Goal: Task Accomplishment & Management: Complete application form

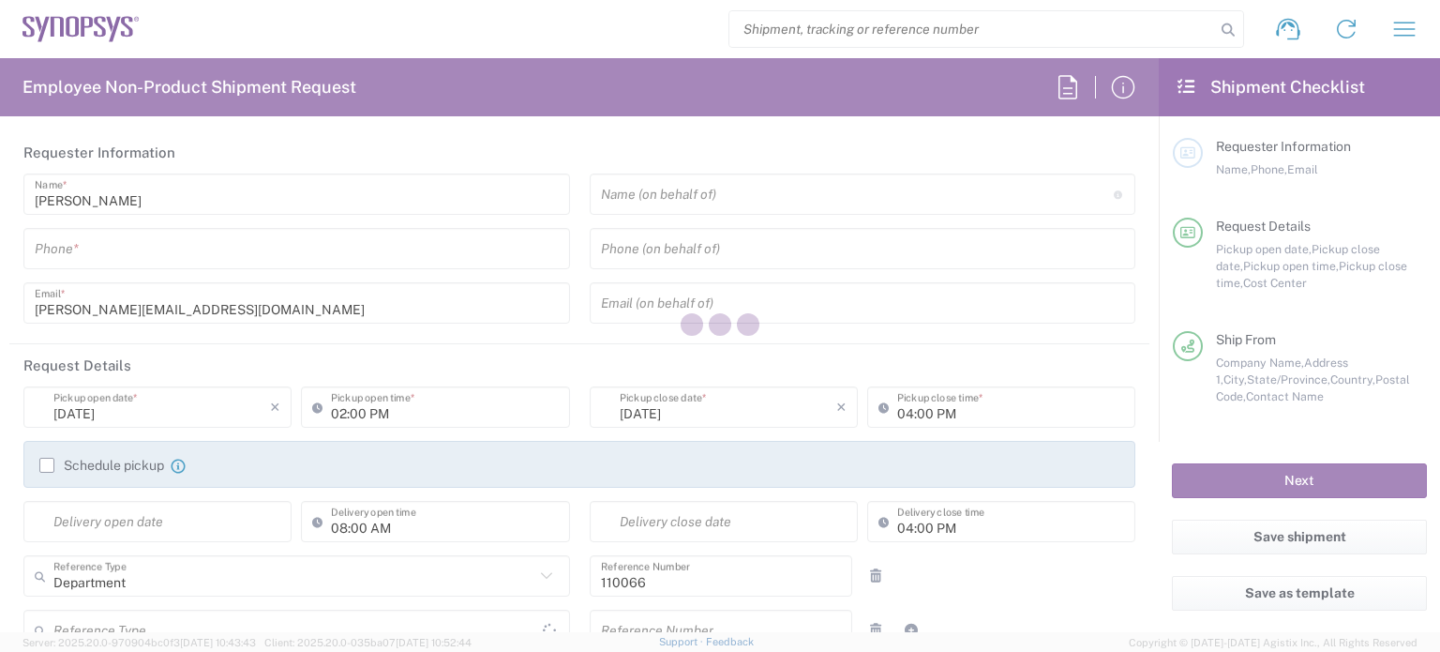
type input "US01, CIO, IT, ESS2 110066"
type input "[GEOGRAPHIC_DATA]"
type input "Delivered at Place"
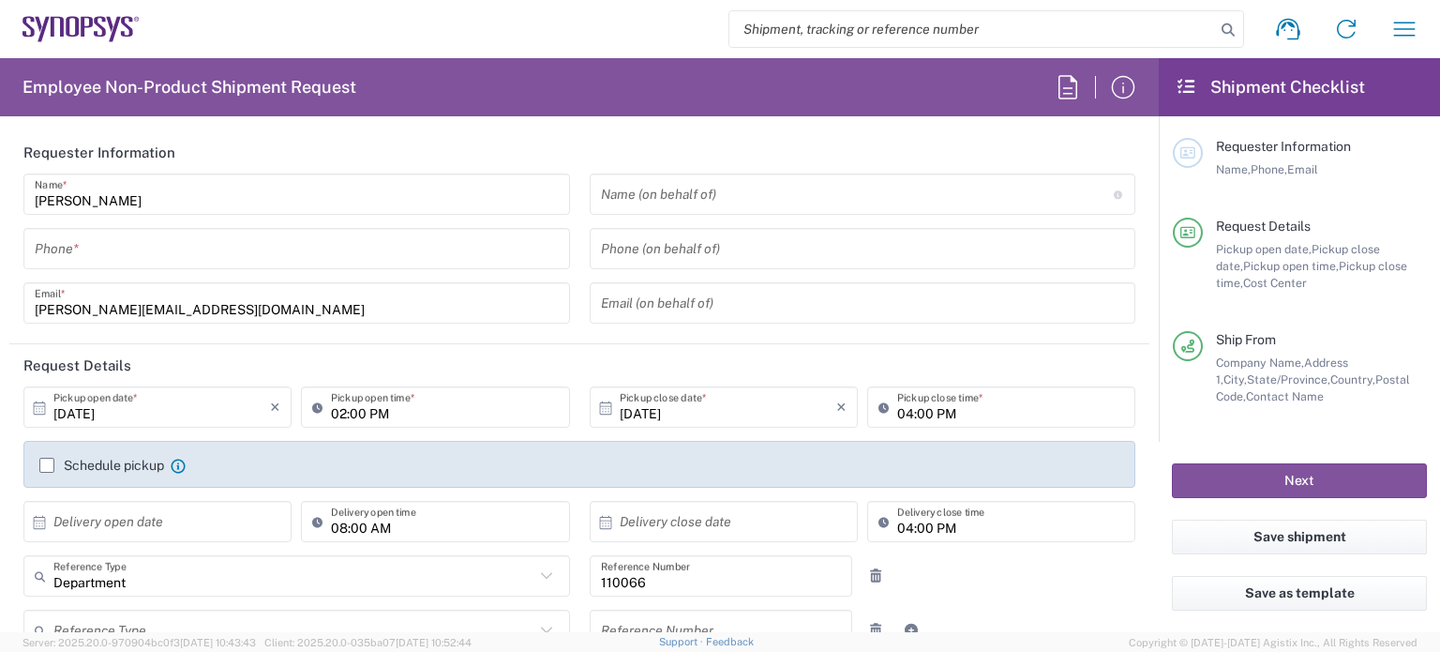
type input "[US_STATE]"
type input "[GEOGRAPHIC_DATA]"
type input "Marlboro US04"
click at [319, 251] on input "tel" at bounding box center [297, 249] width 524 height 33
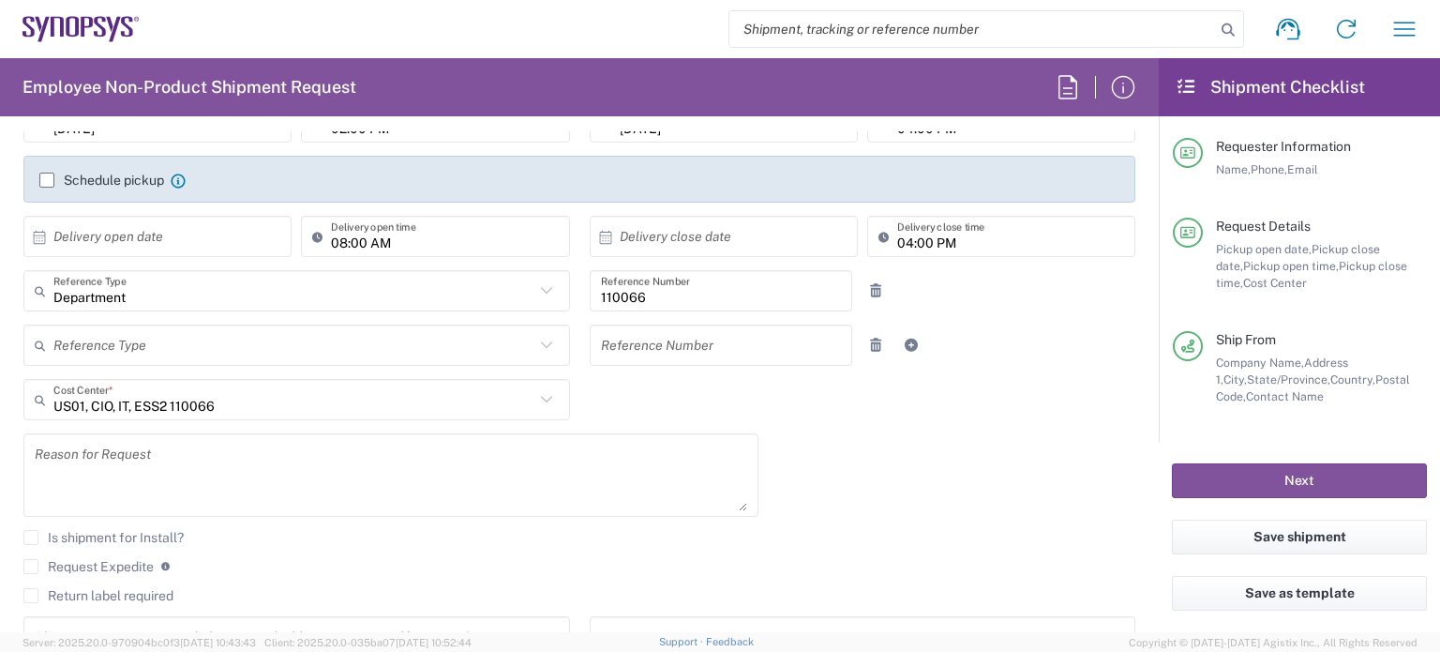
scroll to position [379, 0]
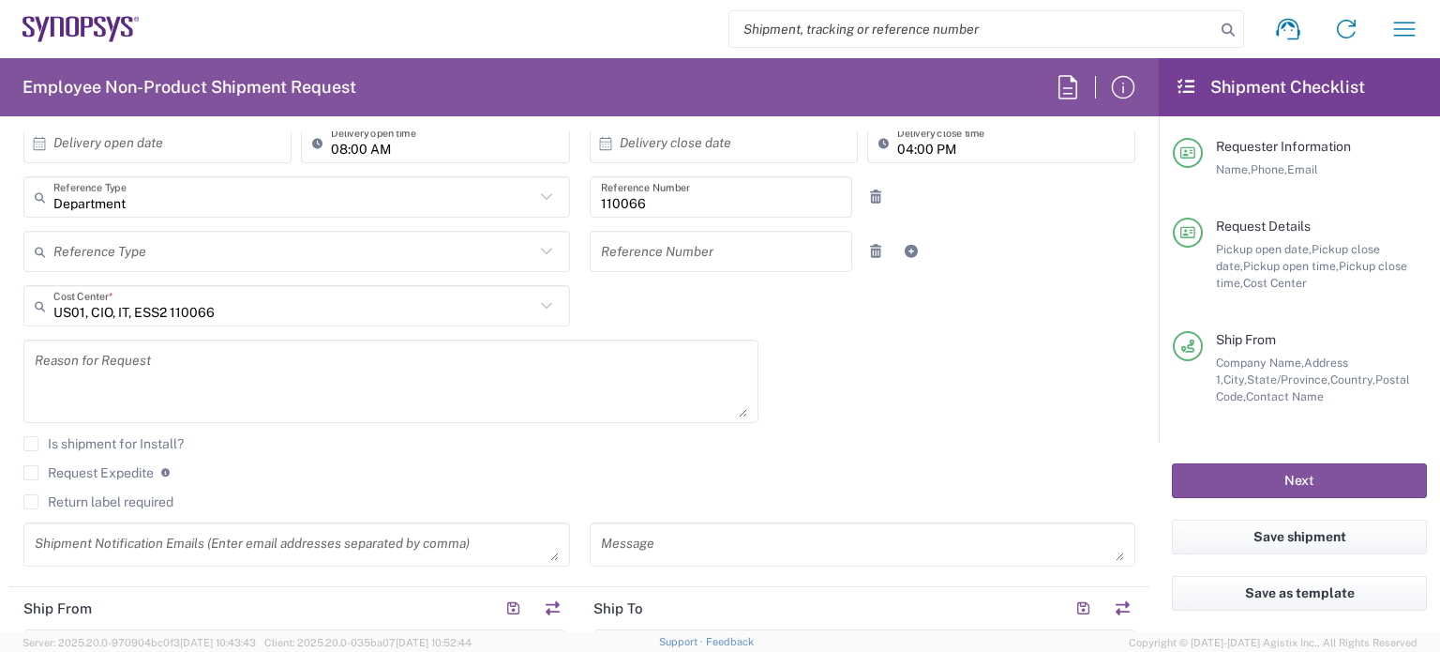
type input "7819643423"
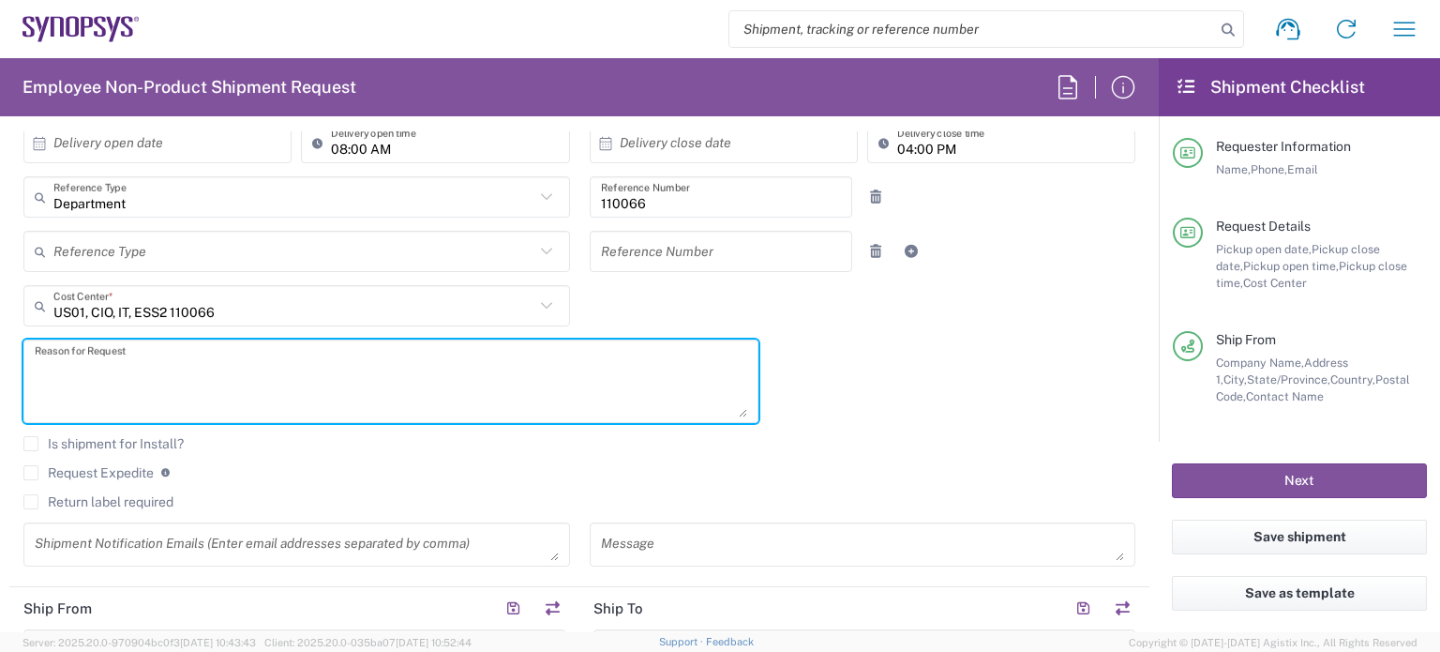
click at [242, 368] on textarea at bounding box center [391, 381] width 713 height 72
paste textarea "[PERSON_NAME]"
paste textarea "INC0928611"
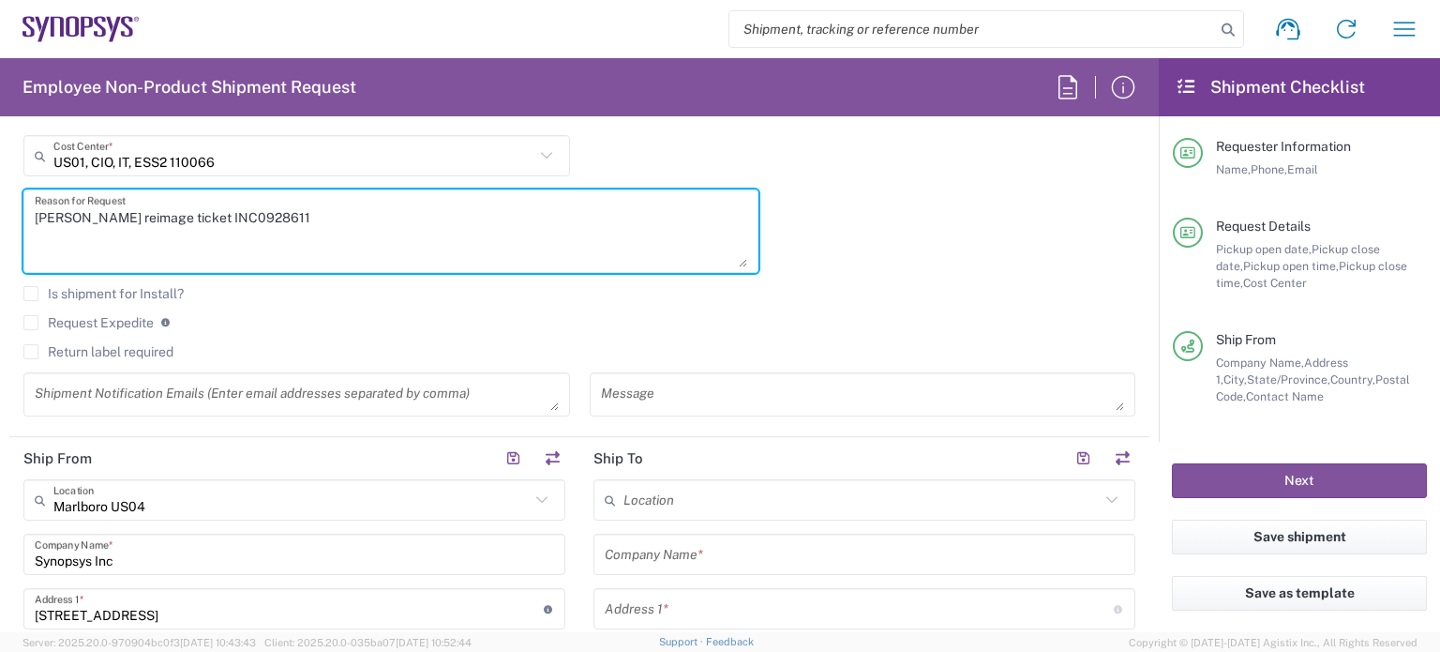
type textarea "[PERSON_NAME] reimage ticket INC0928611"
click at [104, 354] on label "Return label required" at bounding box center [98, 351] width 150 height 15
click at [31, 352] on input "Return label required" at bounding box center [31, 352] width 0 height 0
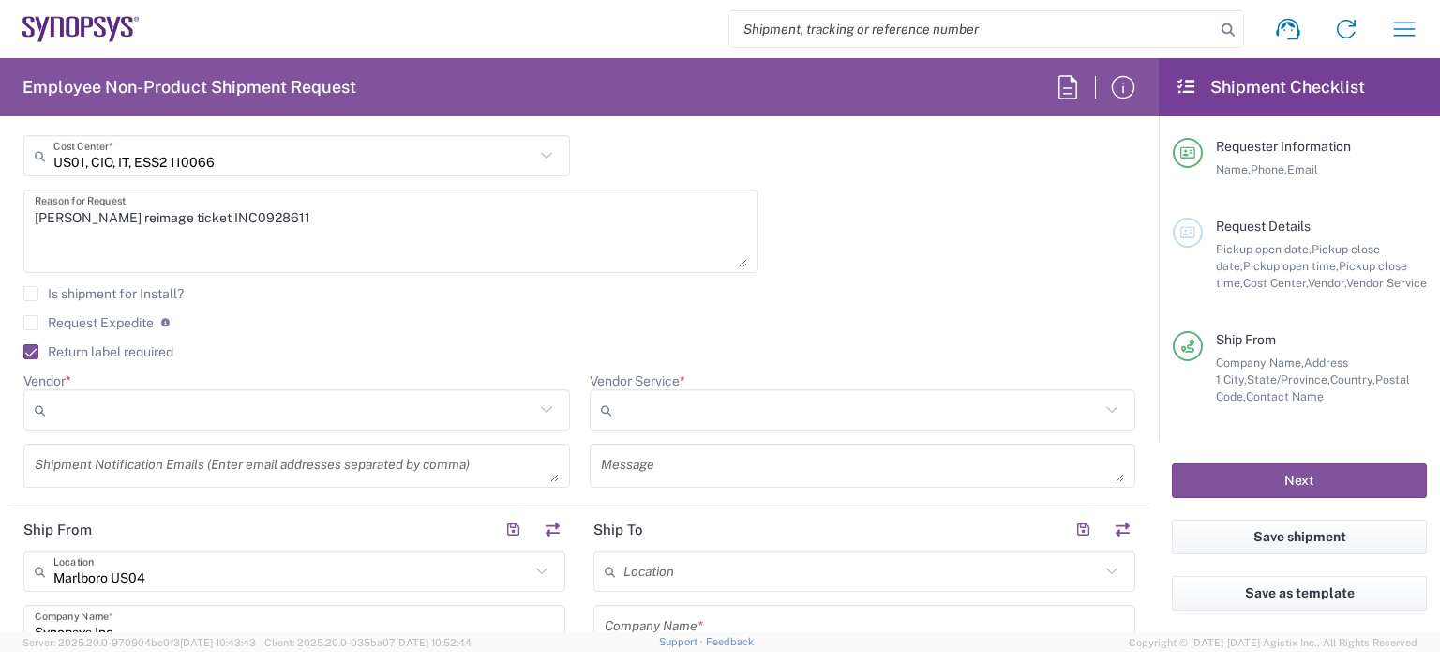
scroll to position [647, 0]
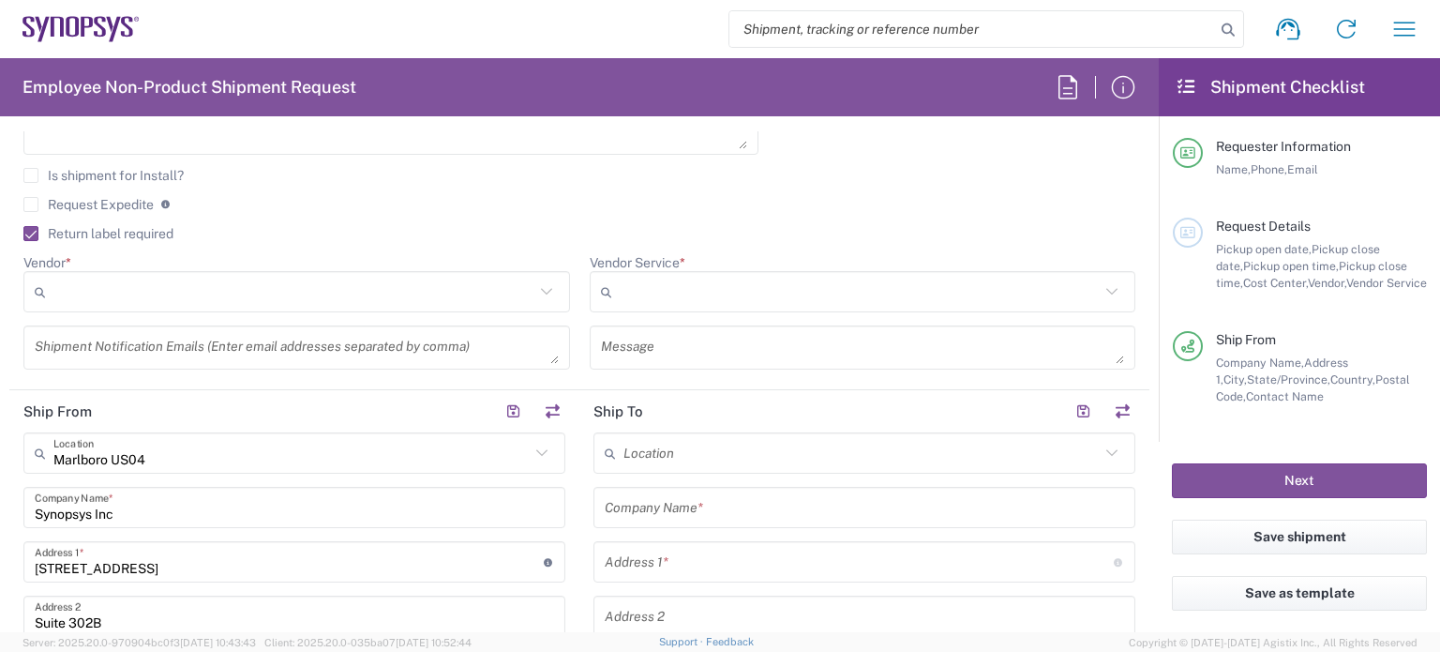
click at [328, 281] on input "Vendor *" at bounding box center [293, 292] width 481 height 30
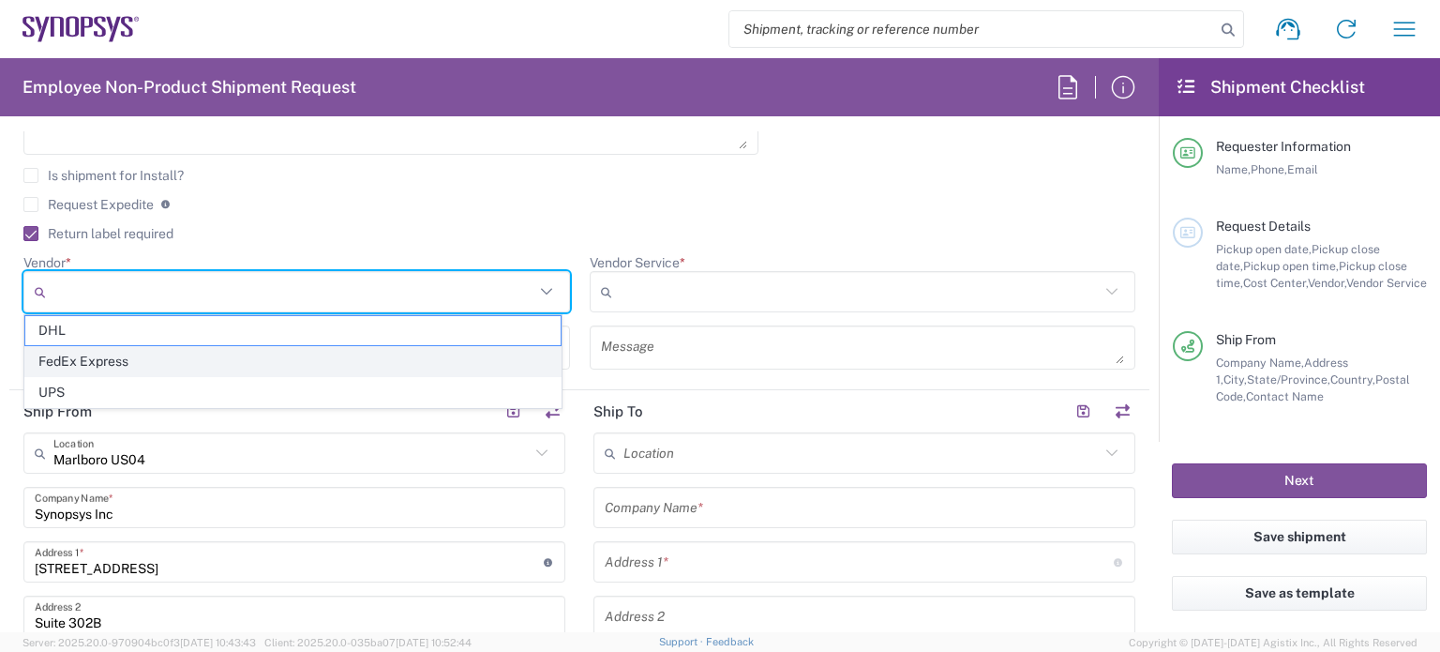
click at [353, 363] on span "FedEx Express" at bounding box center [292, 361] width 535 height 29
type input "FedEx Express"
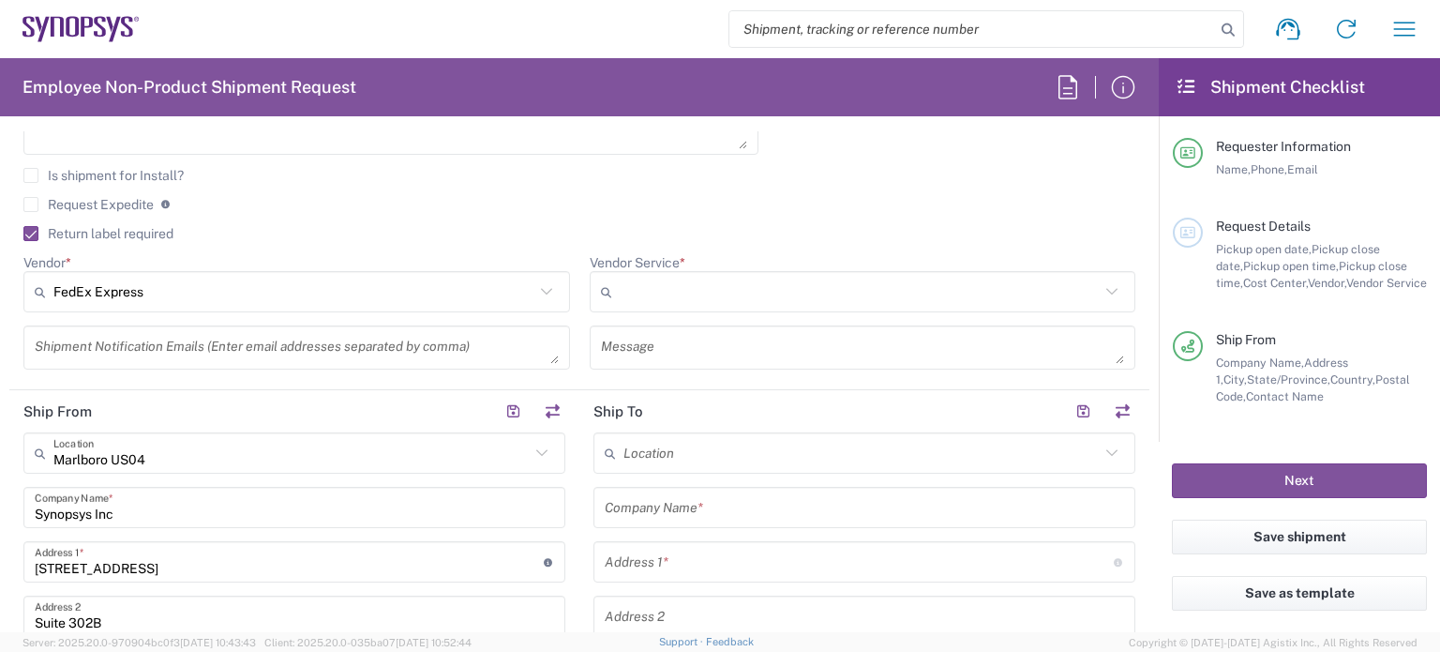
click at [651, 299] on input "Vendor Service *" at bounding box center [860, 292] width 481 height 30
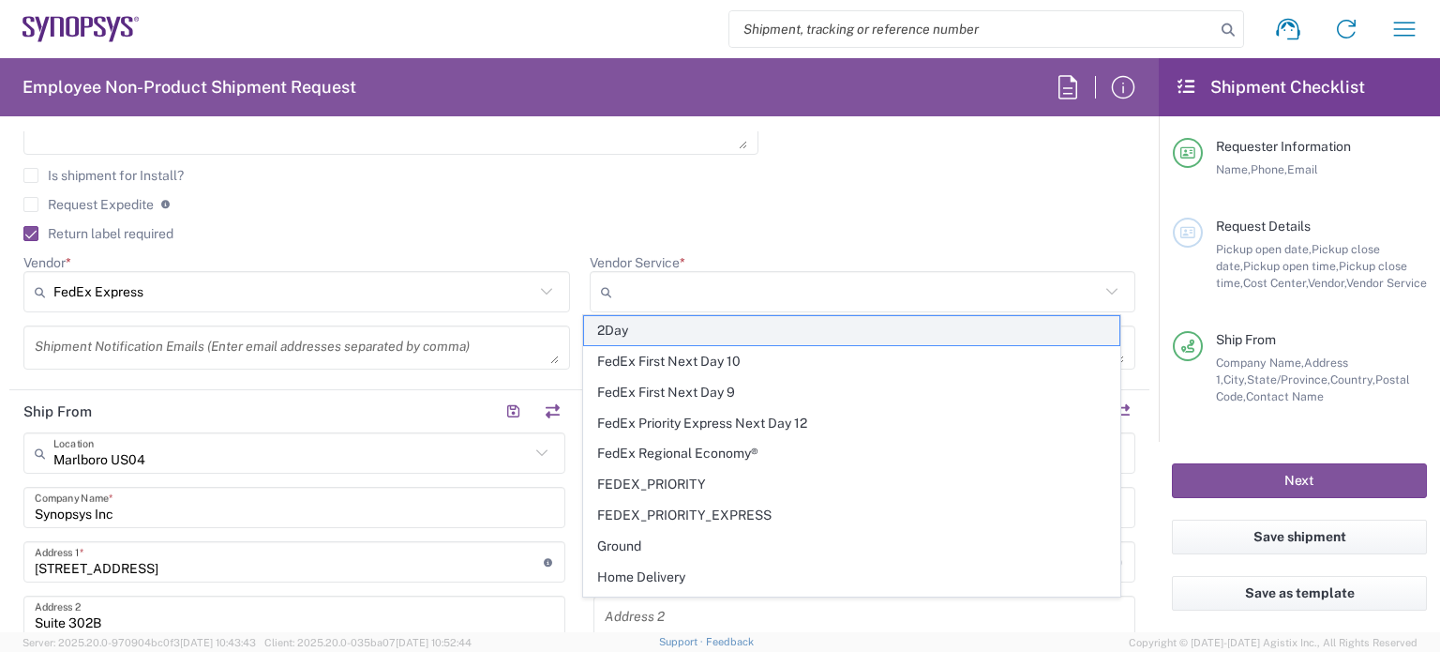
click at [690, 337] on span "2Day" at bounding box center [851, 330] width 535 height 29
type input "2Day"
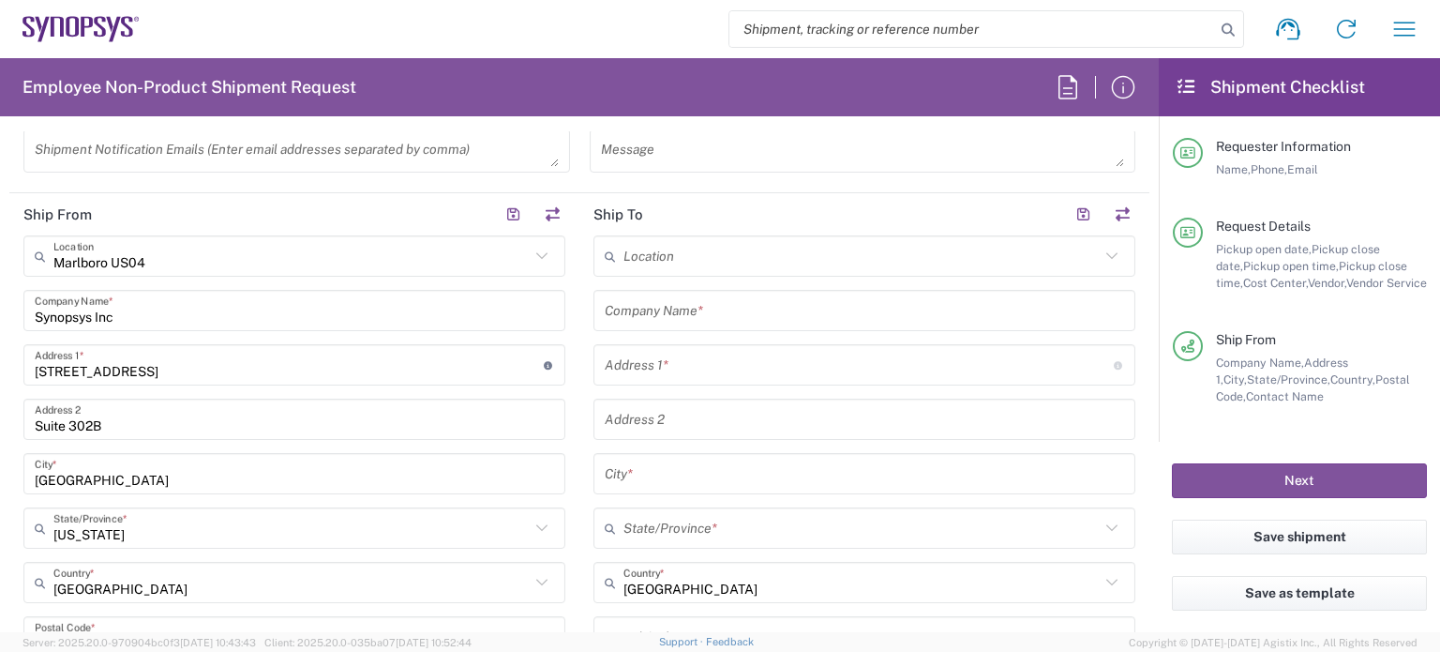
scroll to position [502, 0]
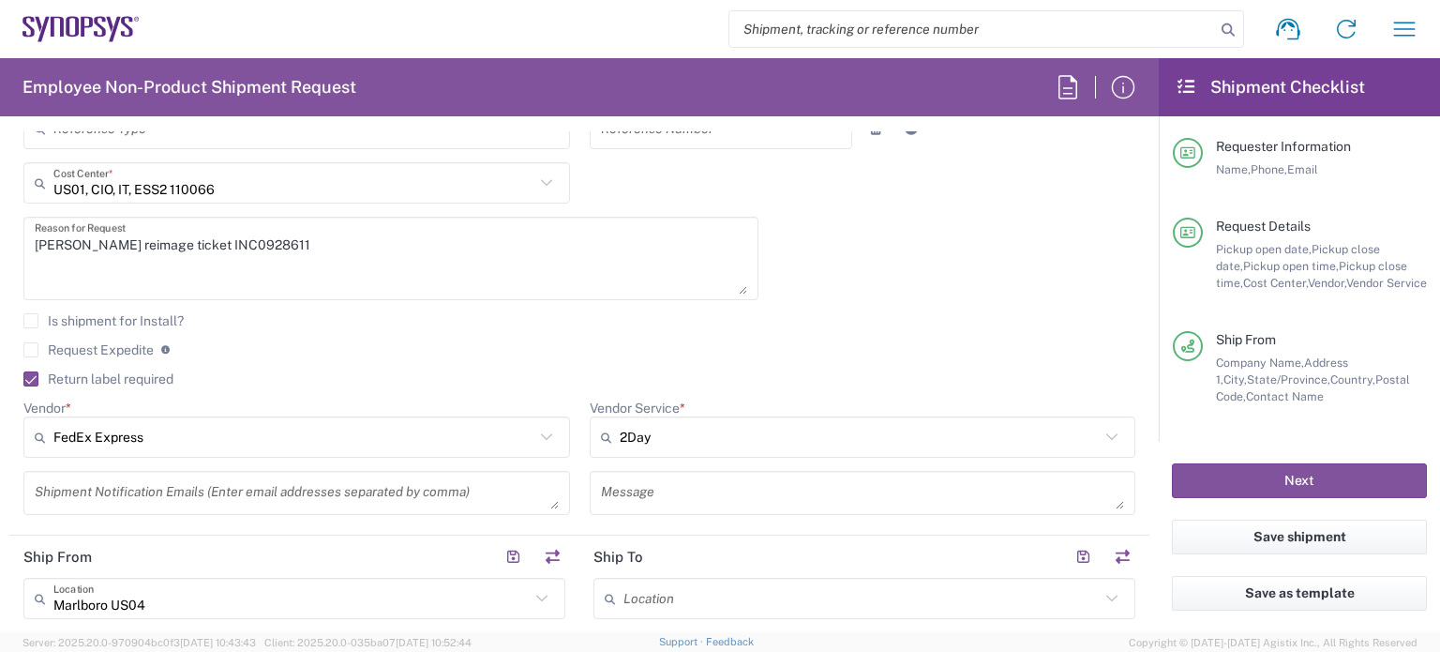
click at [101, 374] on label "Return label required" at bounding box center [98, 378] width 150 height 15
click at [23, 379] on input "Return label required" at bounding box center [23, 379] width 0 height 0
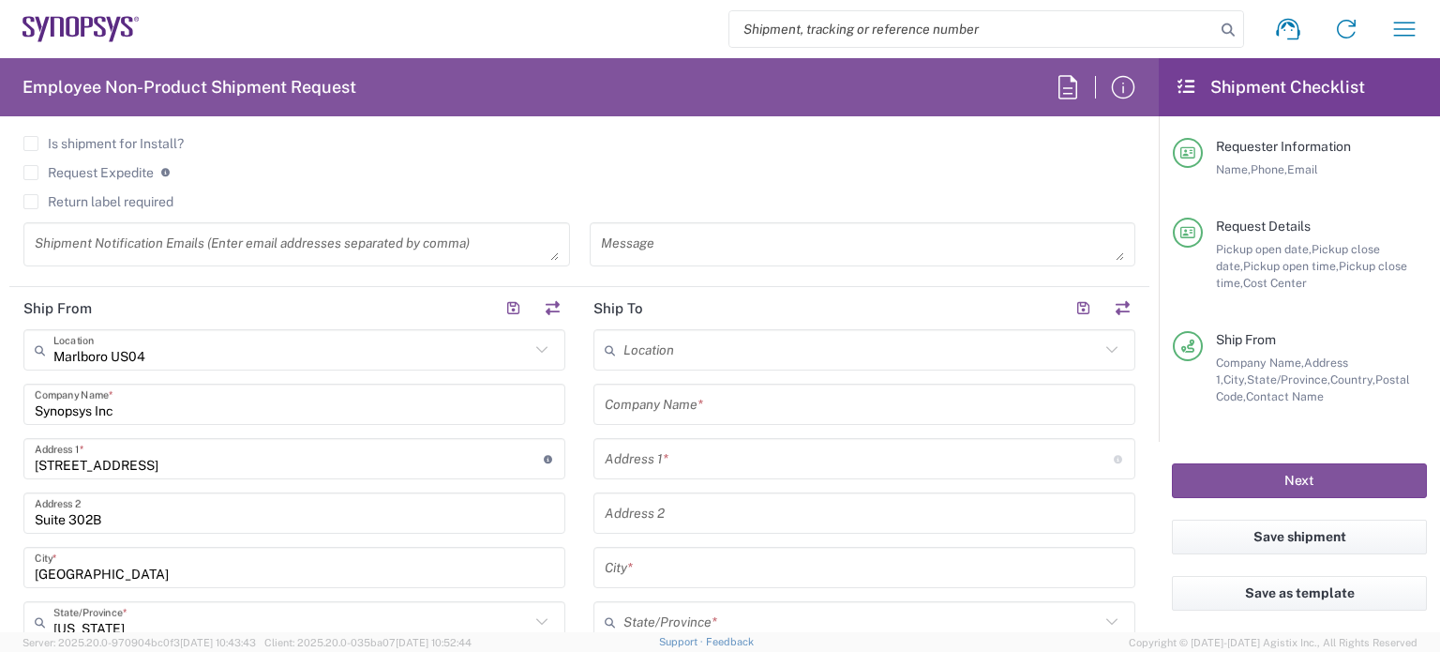
scroll to position [716, 0]
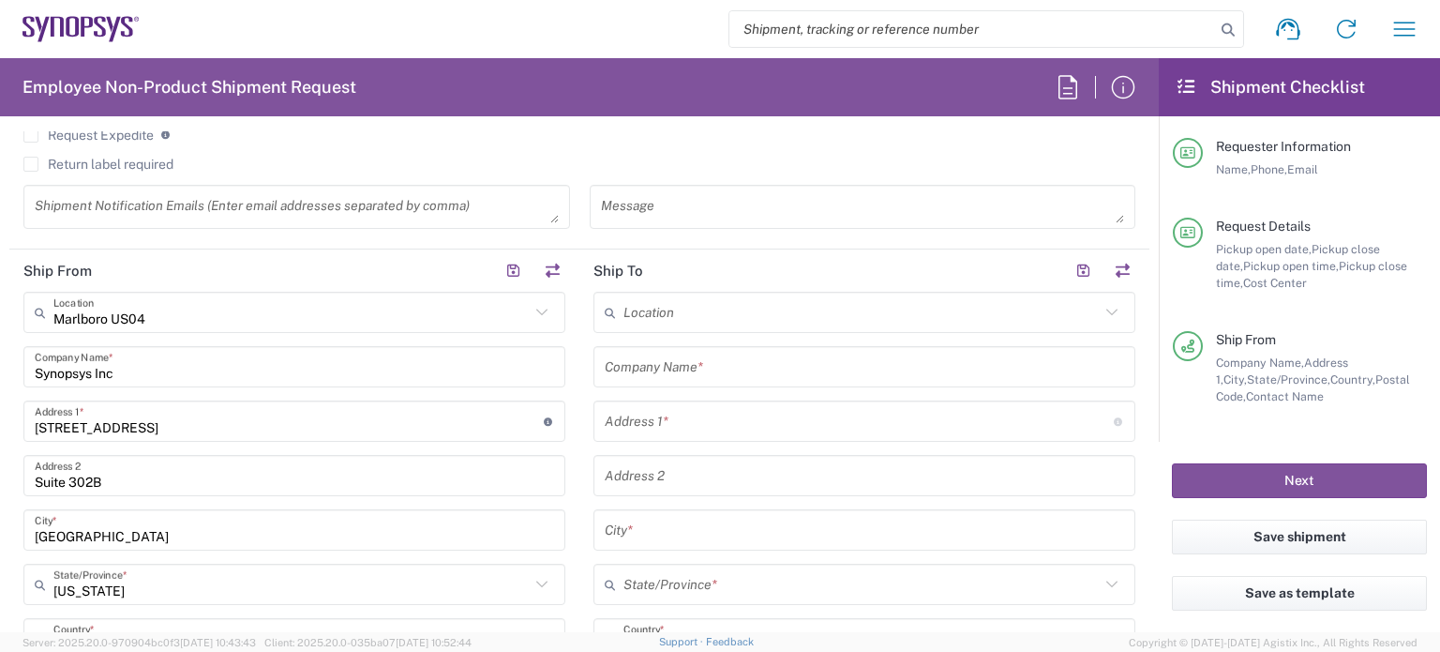
click at [683, 298] on input "text" at bounding box center [862, 312] width 476 height 33
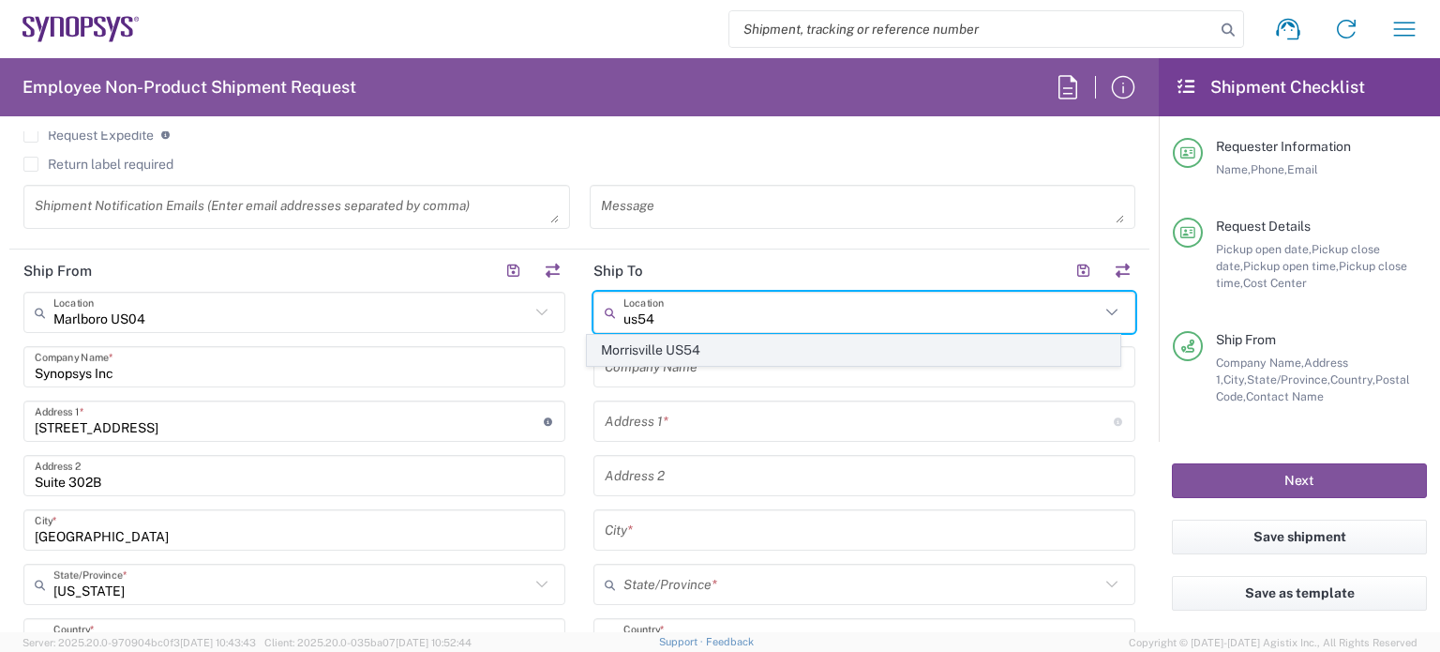
click at [701, 356] on span "Morrisville US54" at bounding box center [853, 350] width 531 height 29
type input "Morrisville US54"
type input "Synopsys Inc"
type input "[STREET_ADDRESS][PERSON_NAME]"
type input "Suite 300"
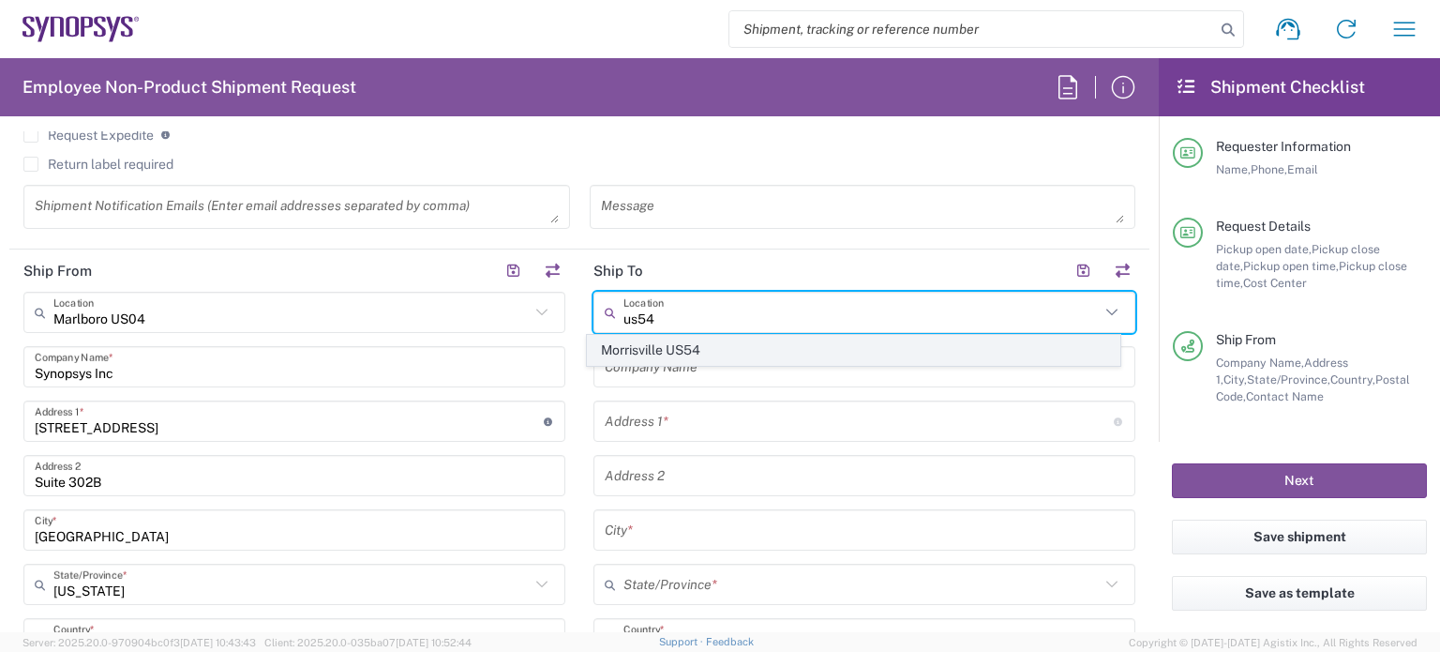
type input "Morrisville"
type input "[US_STATE]"
type input "27560"
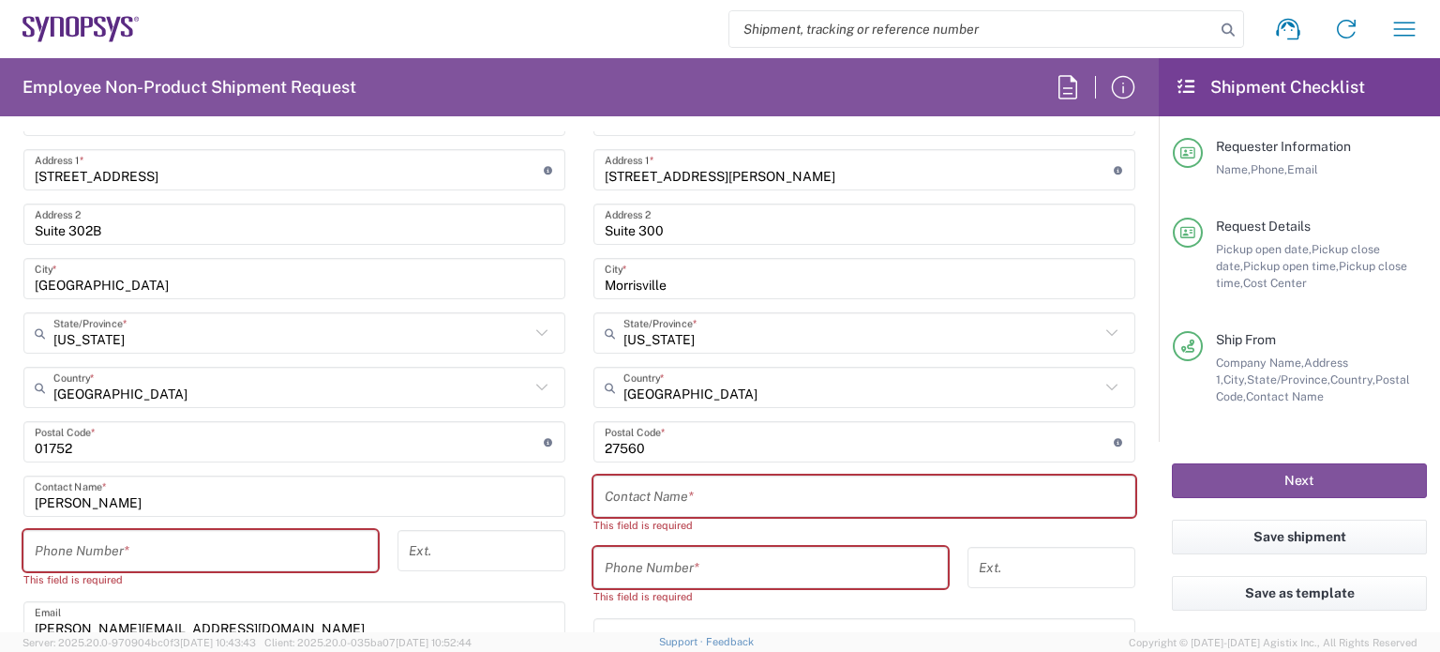
scroll to position [1091, 0]
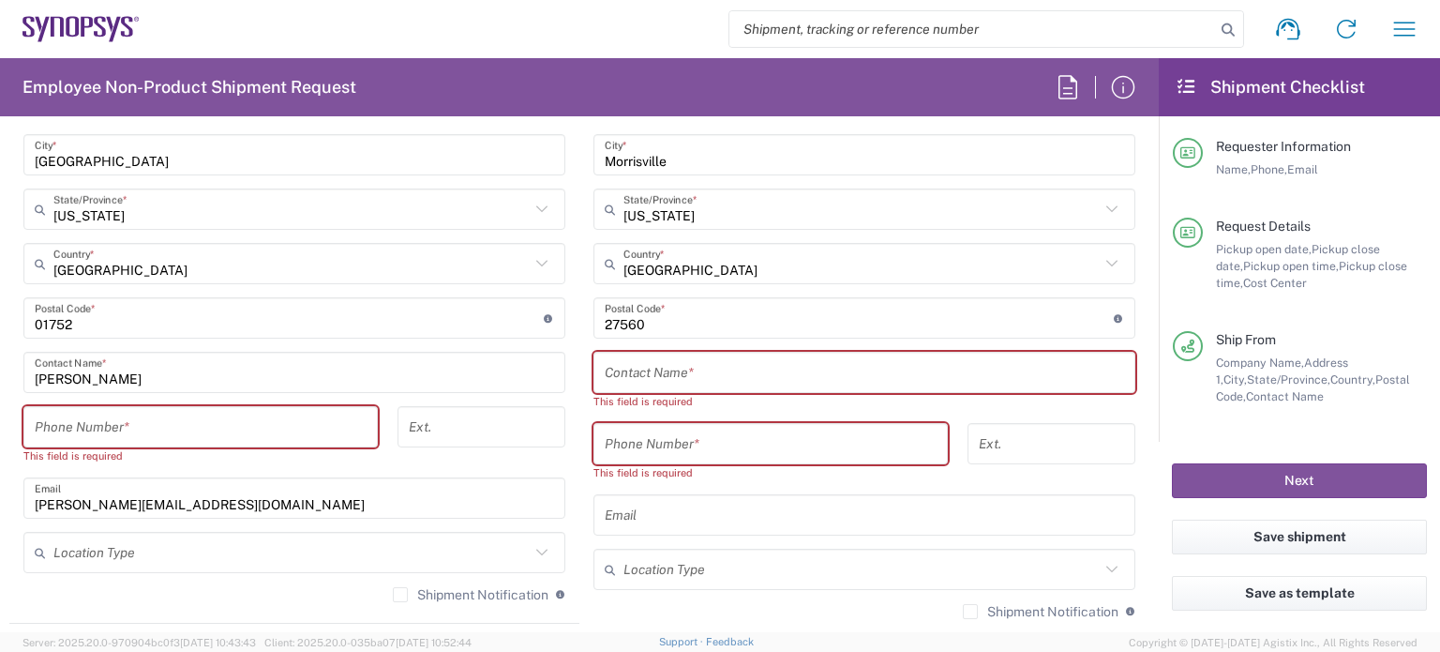
click at [639, 389] on div "Contact Name *" at bounding box center [864, 372] width 542 height 41
click at [643, 384] on input "text" at bounding box center [864, 372] width 519 height 33
paste input "[PERSON_NAME]"
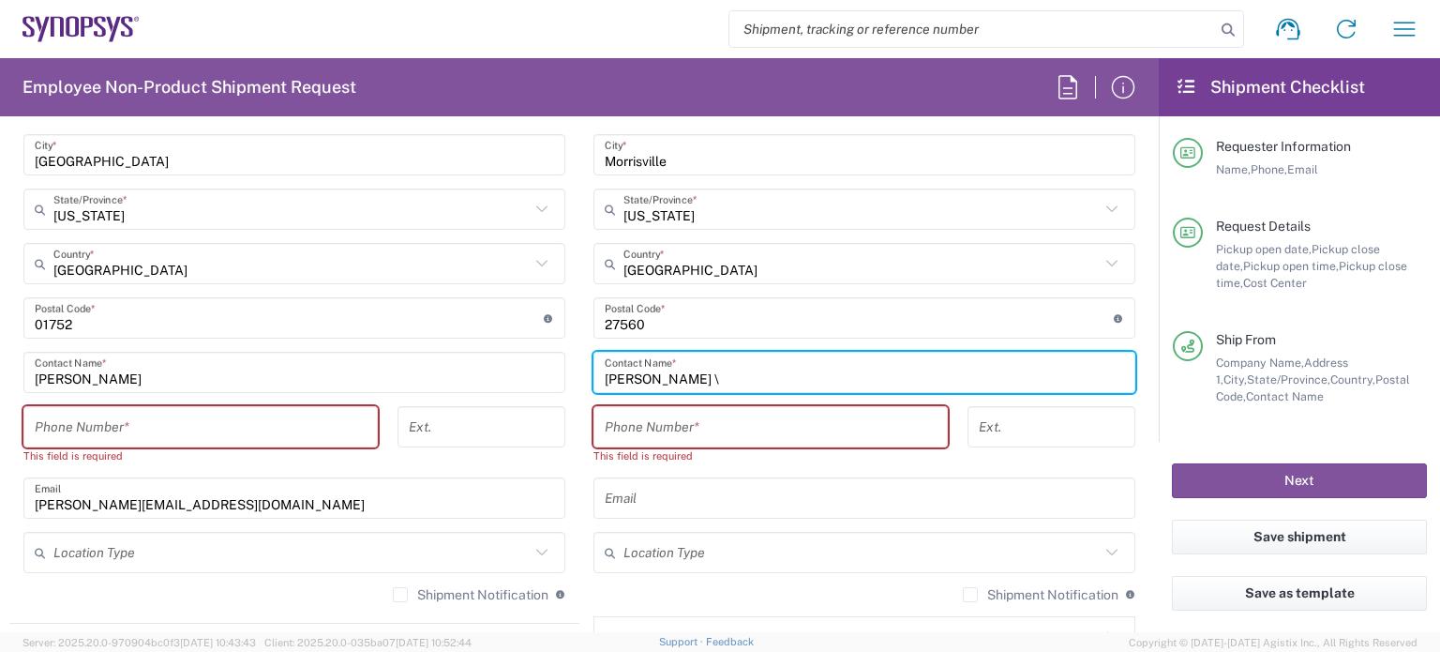
click at [787, 374] on input "[PERSON_NAME] \" at bounding box center [864, 372] width 519 height 33
paste input "[PERSON_NAME]"
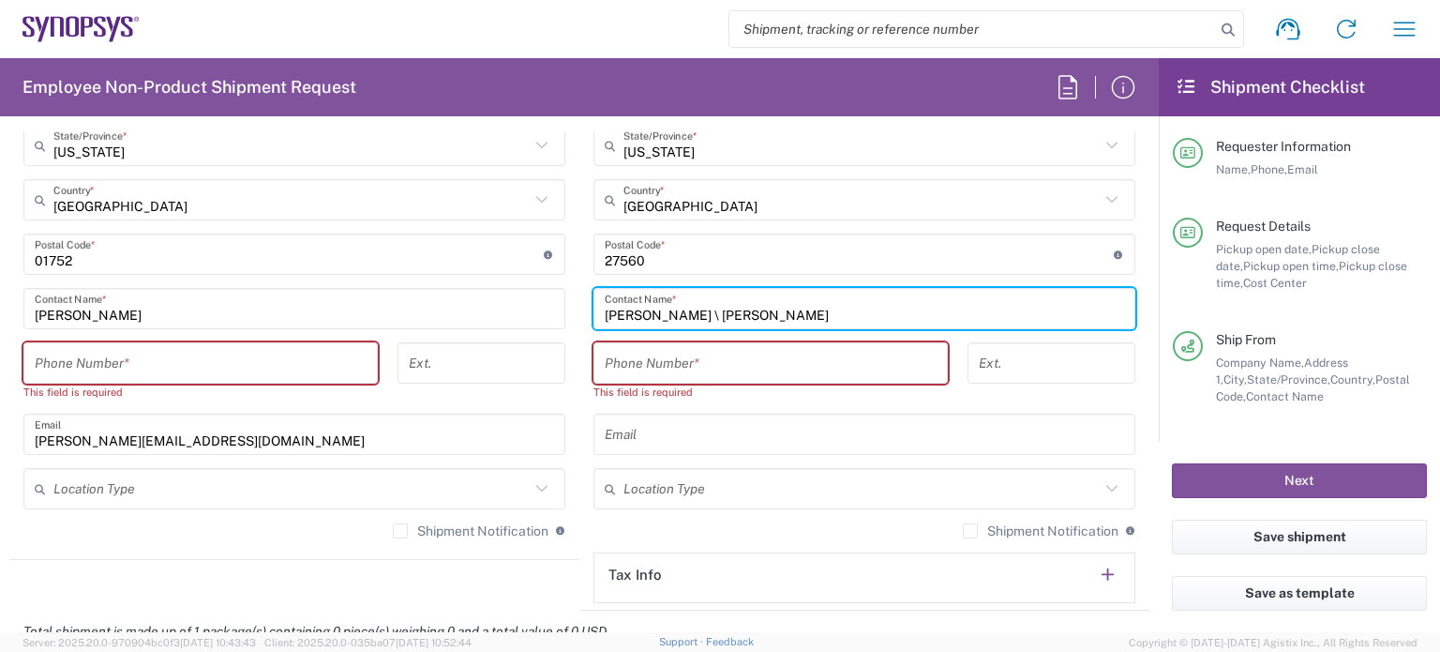
type input "[PERSON_NAME] \ [PERSON_NAME]"
click at [683, 352] on input "tel" at bounding box center [771, 363] width 332 height 33
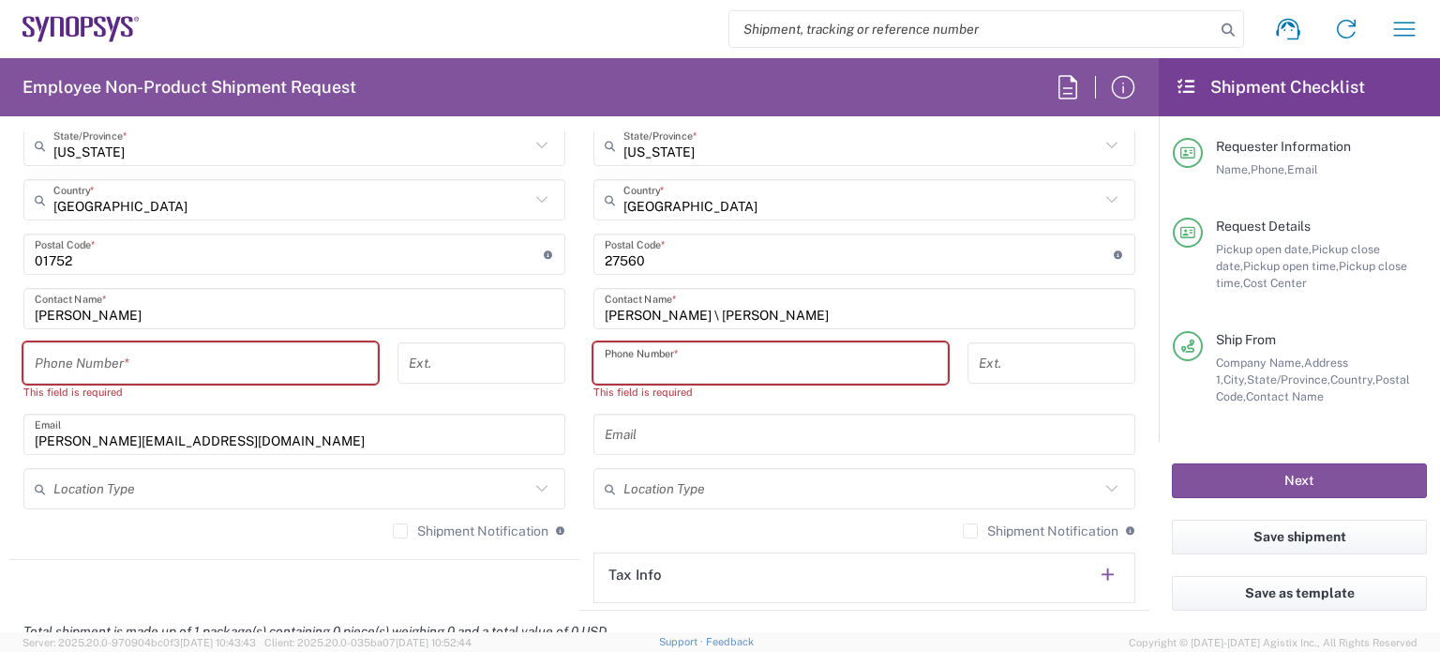
paste input "[PHONE_NUMBER]"
click at [669, 367] on input "[PHONE_NUMBER]" at bounding box center [771, 363] width 332 height 33
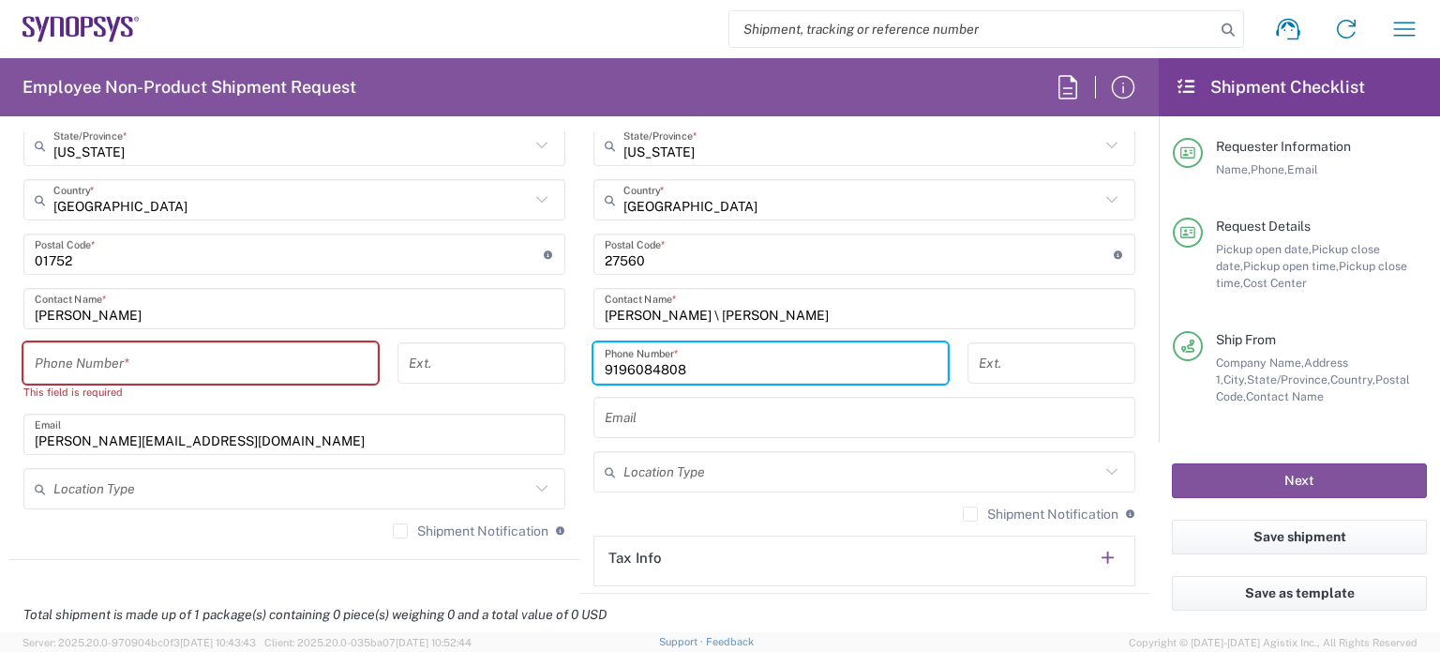
type input "9196084808"
click at [650, 413] on input "text" at bounding box center [864, 417] width 519 height 33
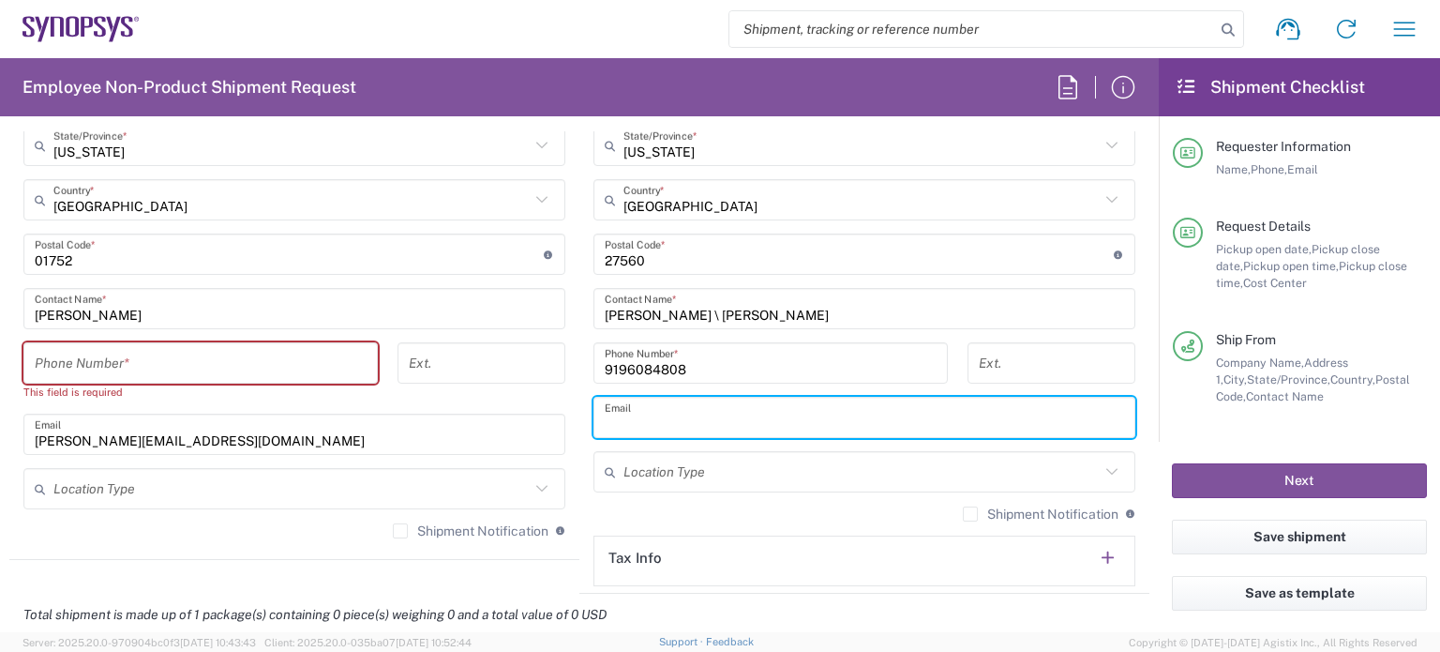
paste input "[EMAIL_ADDRESS][DOMAIN_NAME]"
type input "[EMAIL_ADDRESS][DOMAIN_NAME]"
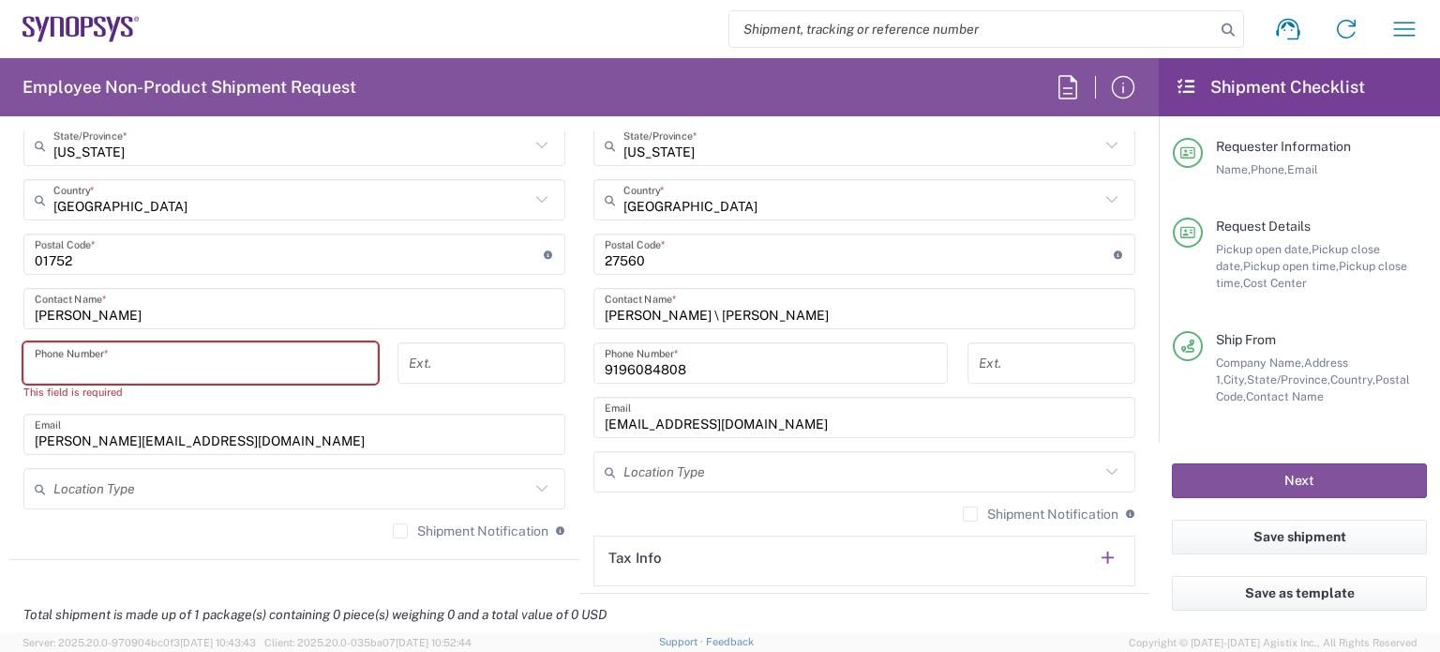
click at [299, 349] on input "tel" at bounding box center [201, 363] width 332 height 33
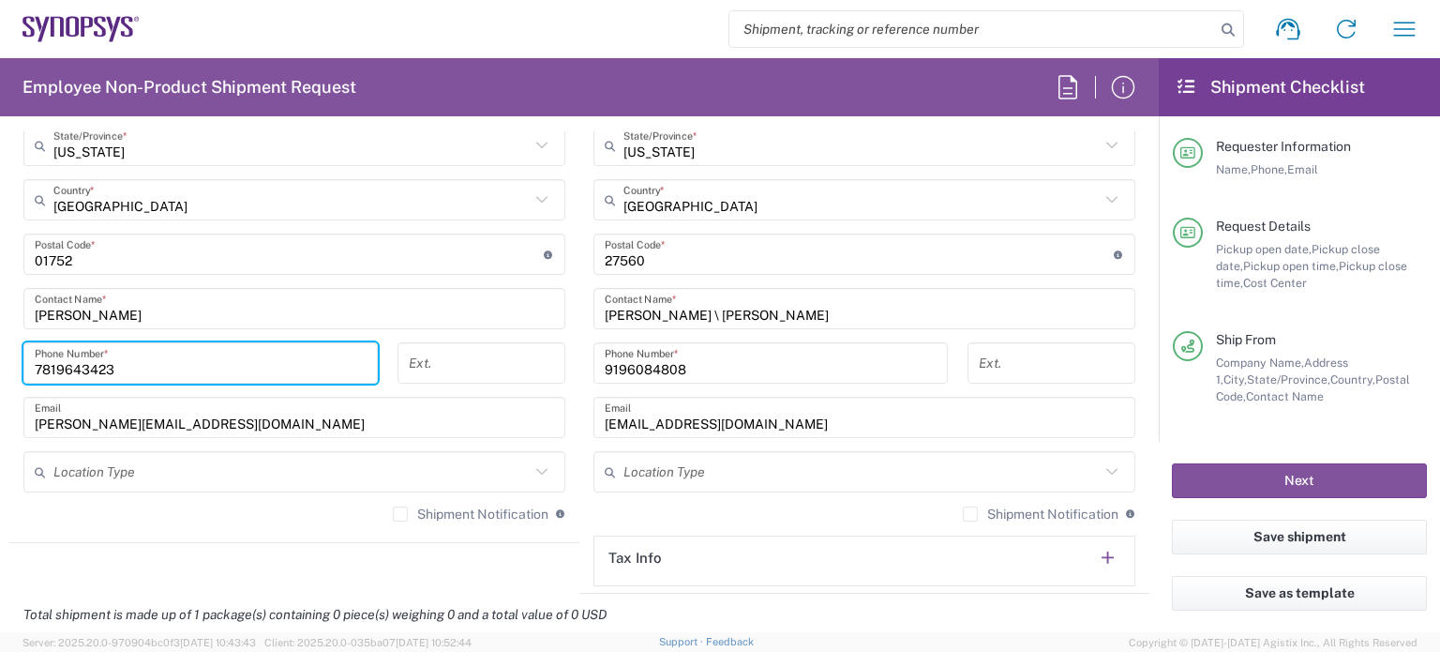
type input "7819643423"
click at [394, 506] on label "Shipment Notification" at bounding box center [471, 513] width 156 height 15
click at [400, 514] on input "Shipment Notification" at bounding box center [400, 514] width 0 height 0
click at [963, 517] on label "Shipment Notification" at bounding box center [1041, 513] width 156 height 15
click at [970, 514] on input "Shipment Notification" at bounding box center [970, 514] width 0 height 0
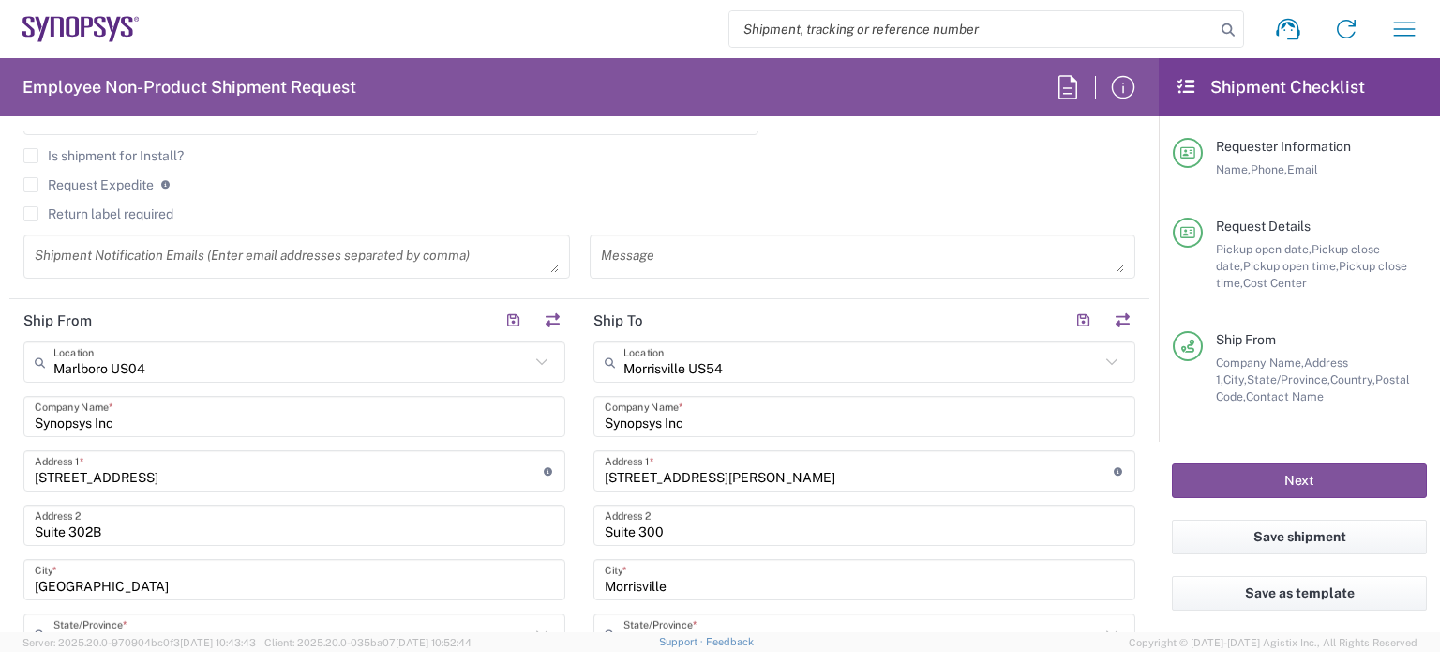
scroll to position [663, 0]
click at [284, 262] on textarea at bounding box center [297, 260] width 524 height 33
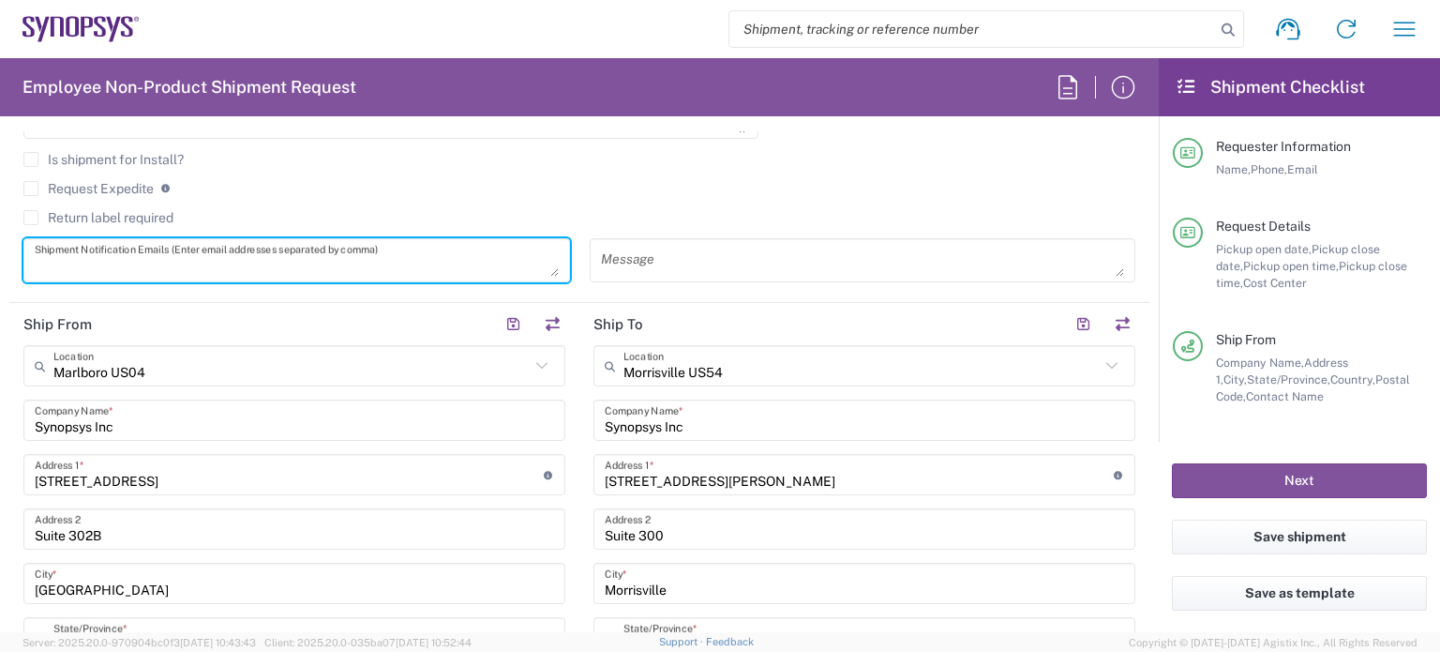
paste textarea "[EMAIL_ADDRESS][DOMAIN_NAME]"
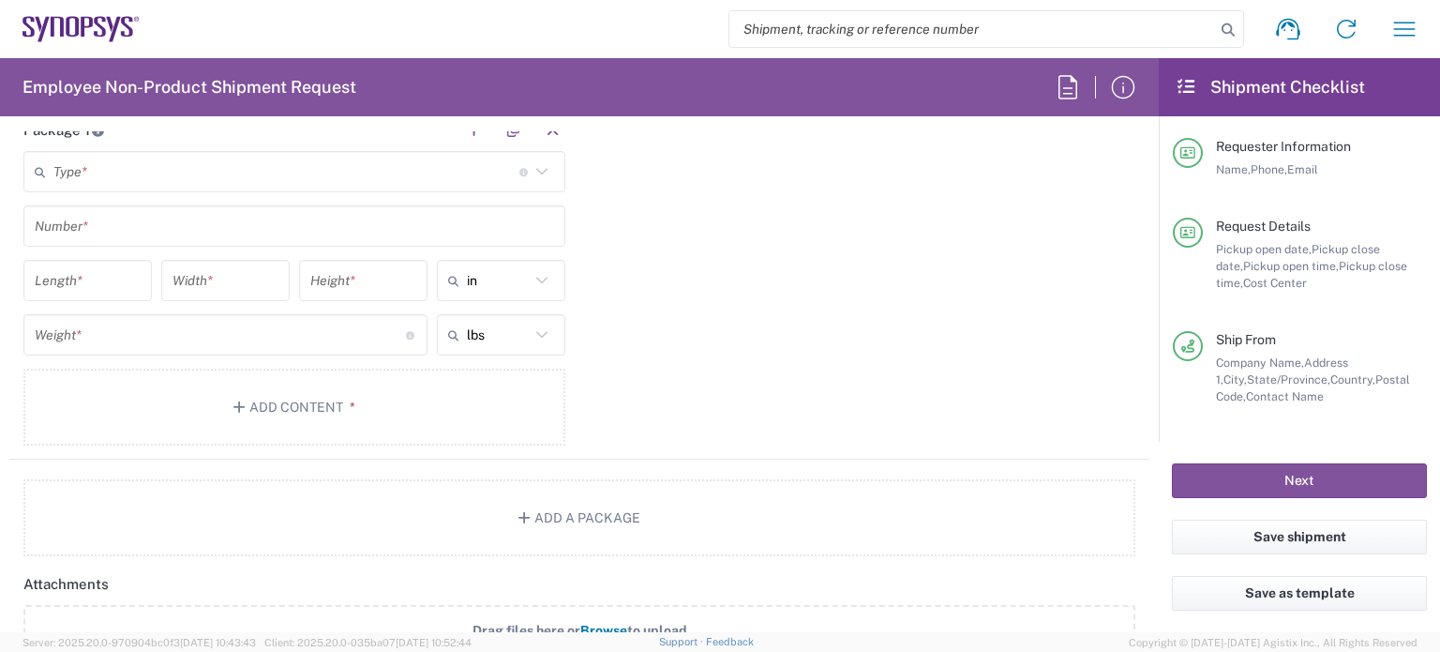
scroll to position [1593, 0]
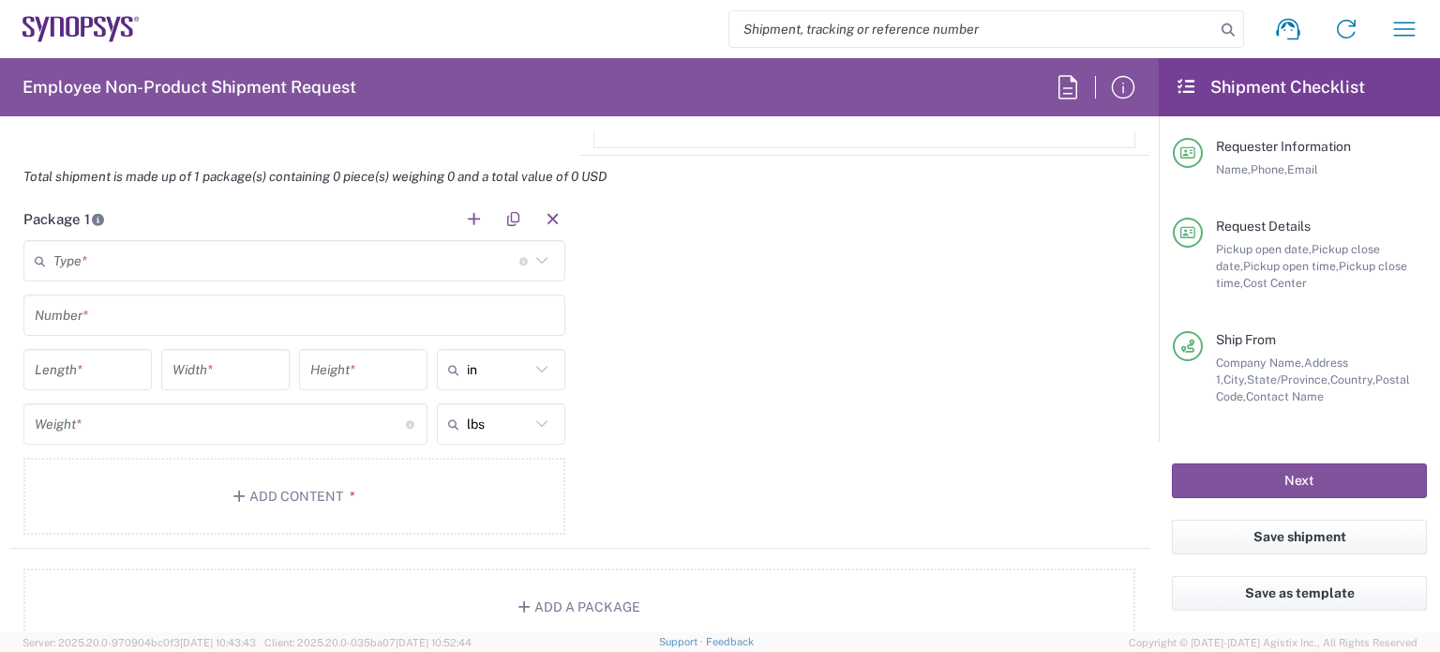
type textarea "[EMAIL_ADDRESS][DOMAIN_NAME]"
click at [301, 280] on main "Type * Material used to package goods Bale(s) Basket(s) Bolt(s) Bottle(s) Bucke…" at bounding box center [294, 390] width 570 height 301
click at [325, 250] on input "text" at bounding box center [286, 261] width 466 height 33
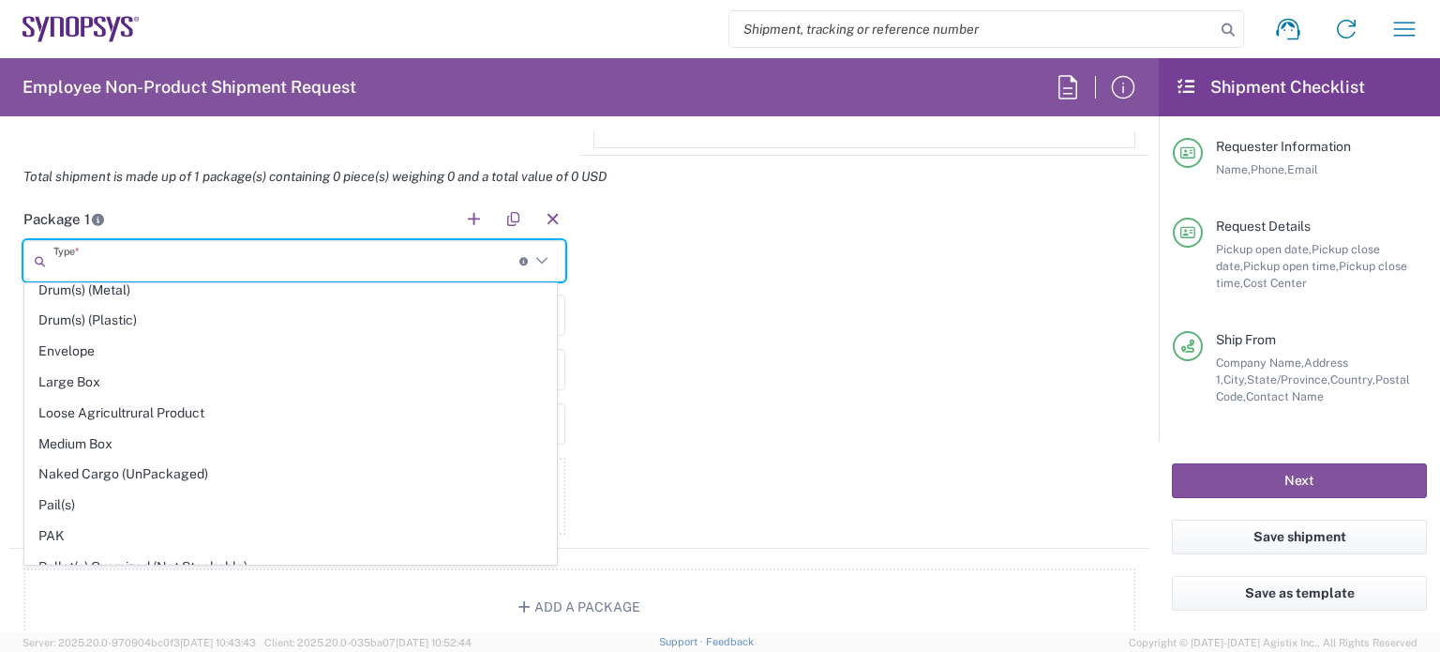
scroll to position [503, 0]
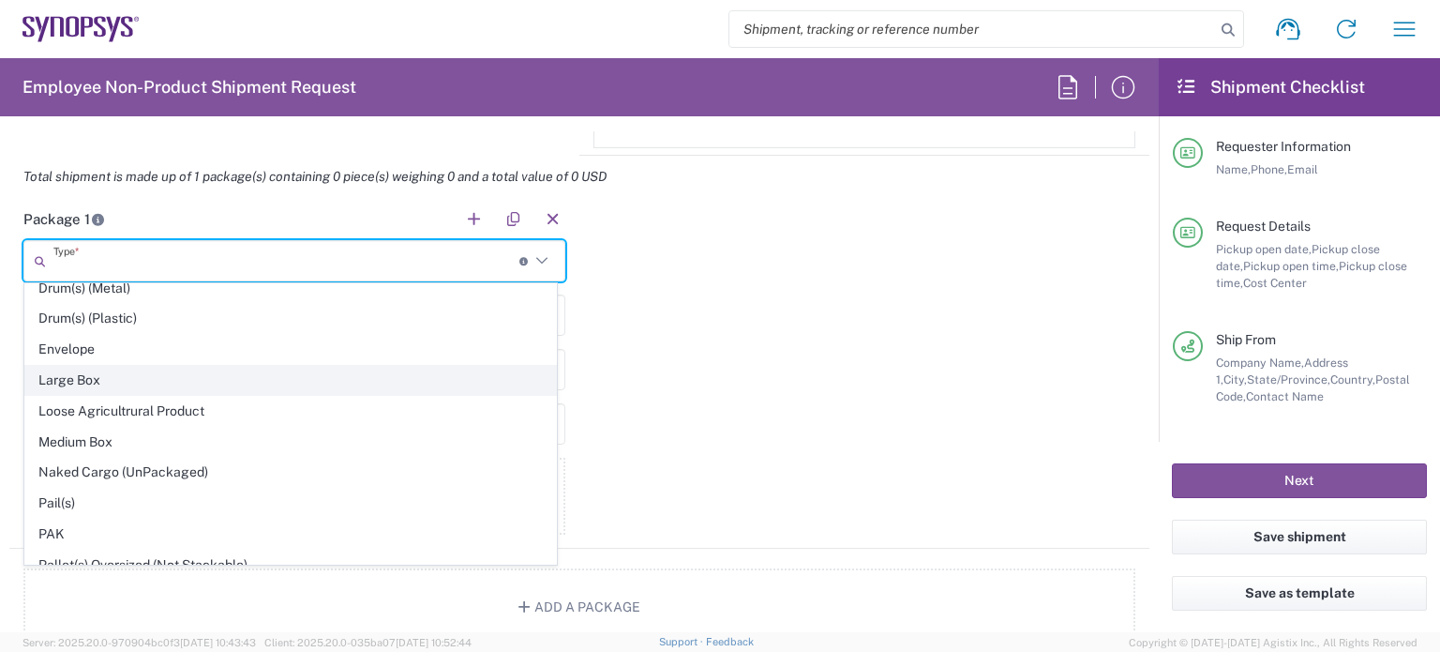
click at [180, 382] on span "Large Box" at bounding box center [290, 380] width 531 height 29
type input "Large Box"
type input "17.5"
type input "12.5"
type input "3"
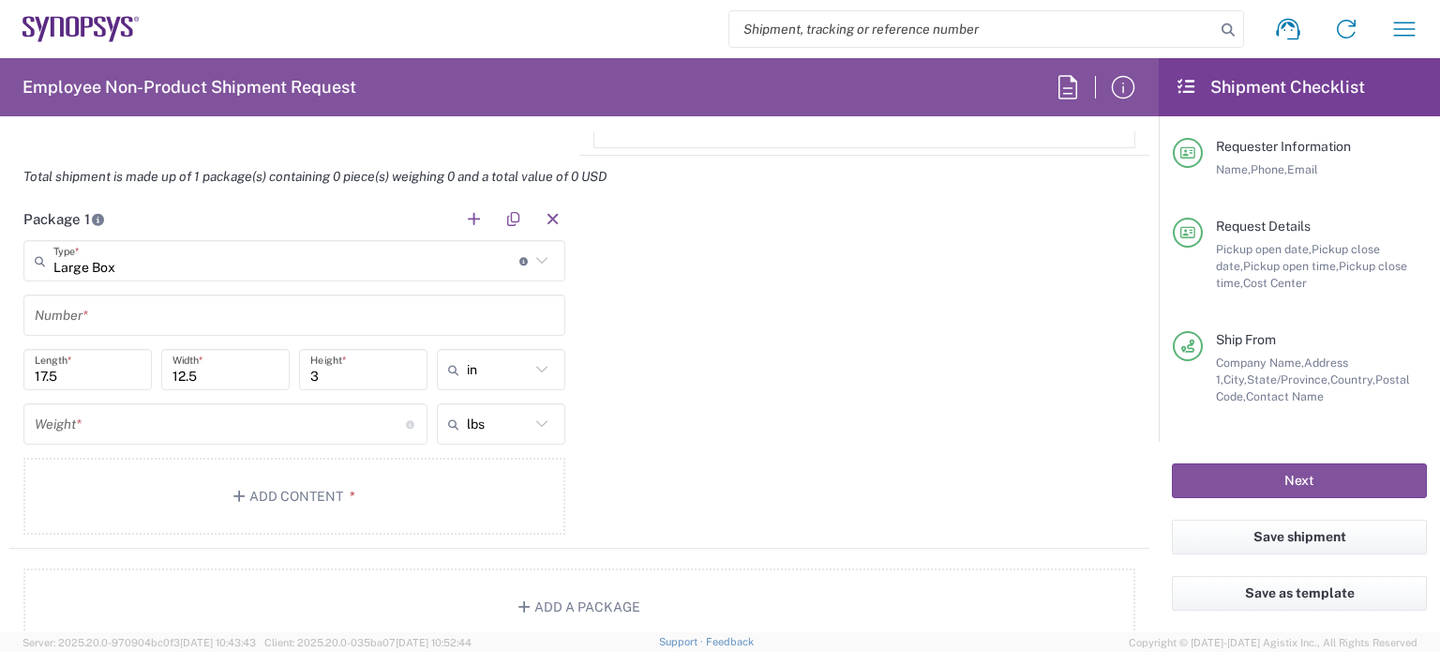
click at [128, 319] on input "text" at bounding box center [294, 315] width 519 height 33
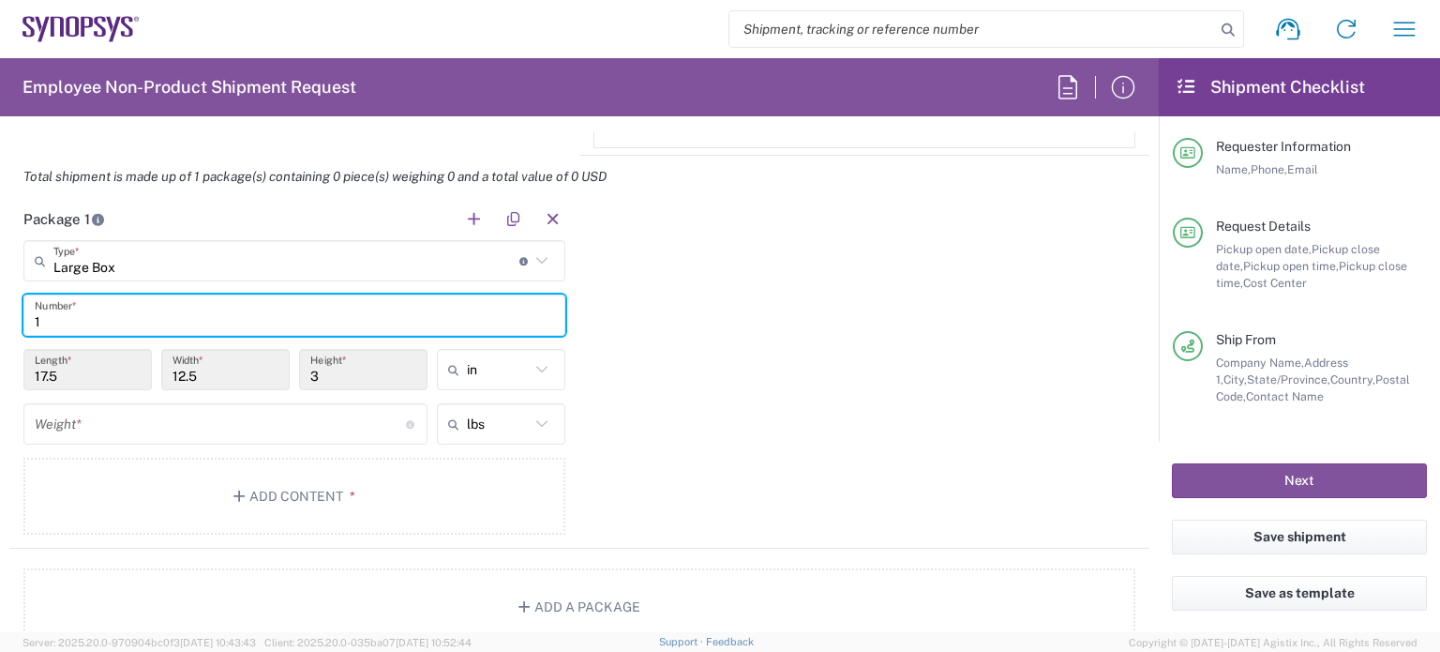
type input "1"
click at [126, 418] on input "number" at bounding box center [220, 424] width 371 height 33
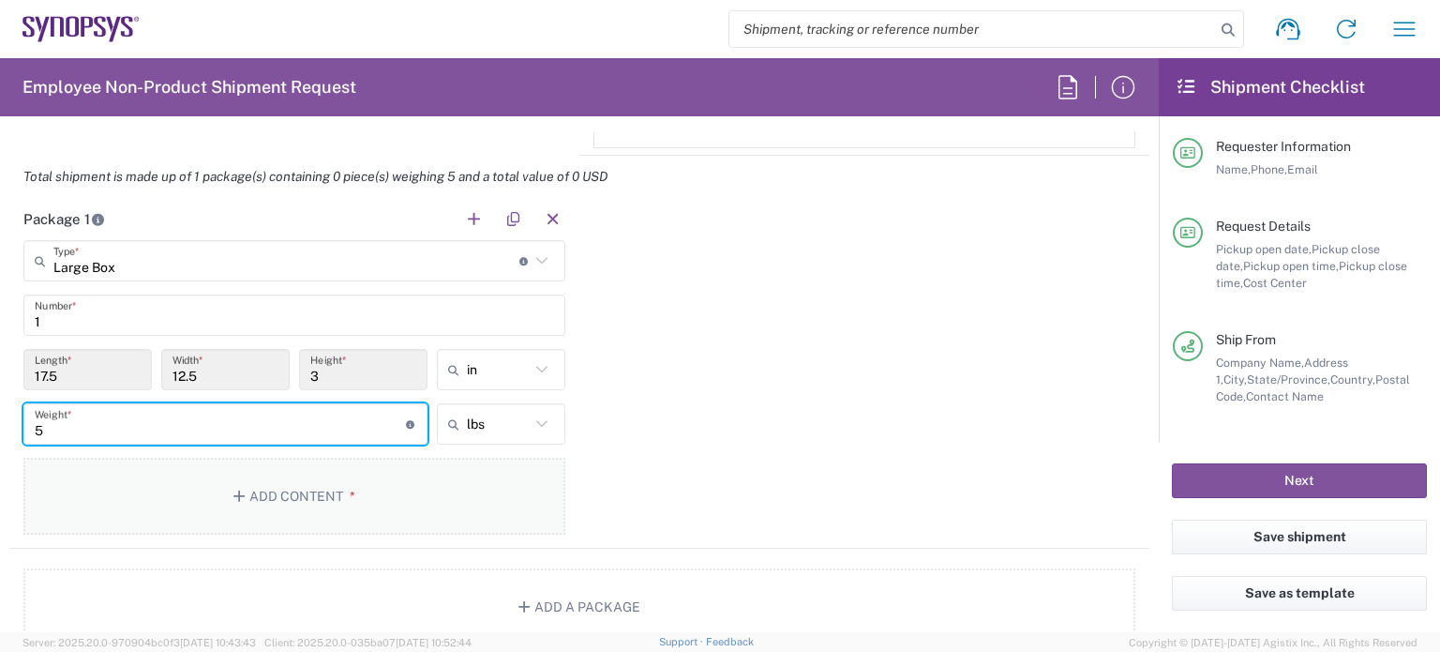
type input "5"
click at [296, 528] on button "Add Content *" at bounding box center [294, 496] width 542 height 77
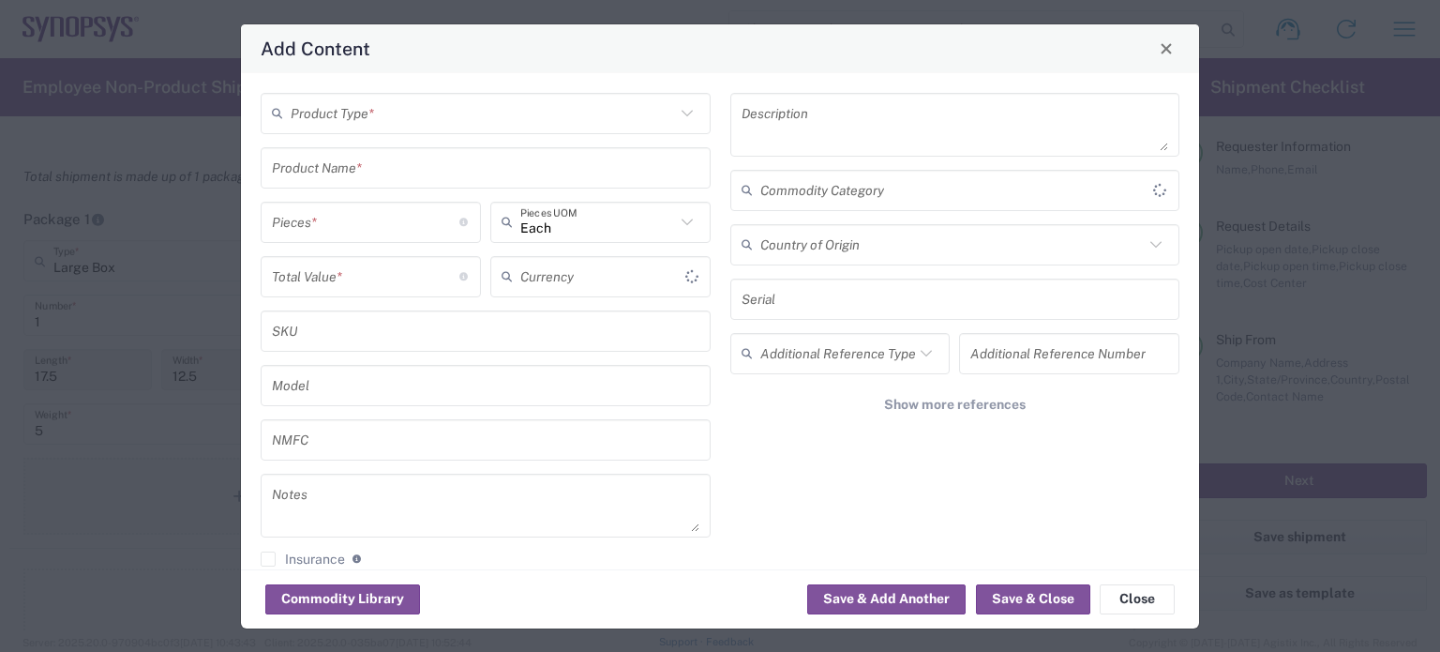
type input "US Dollar"
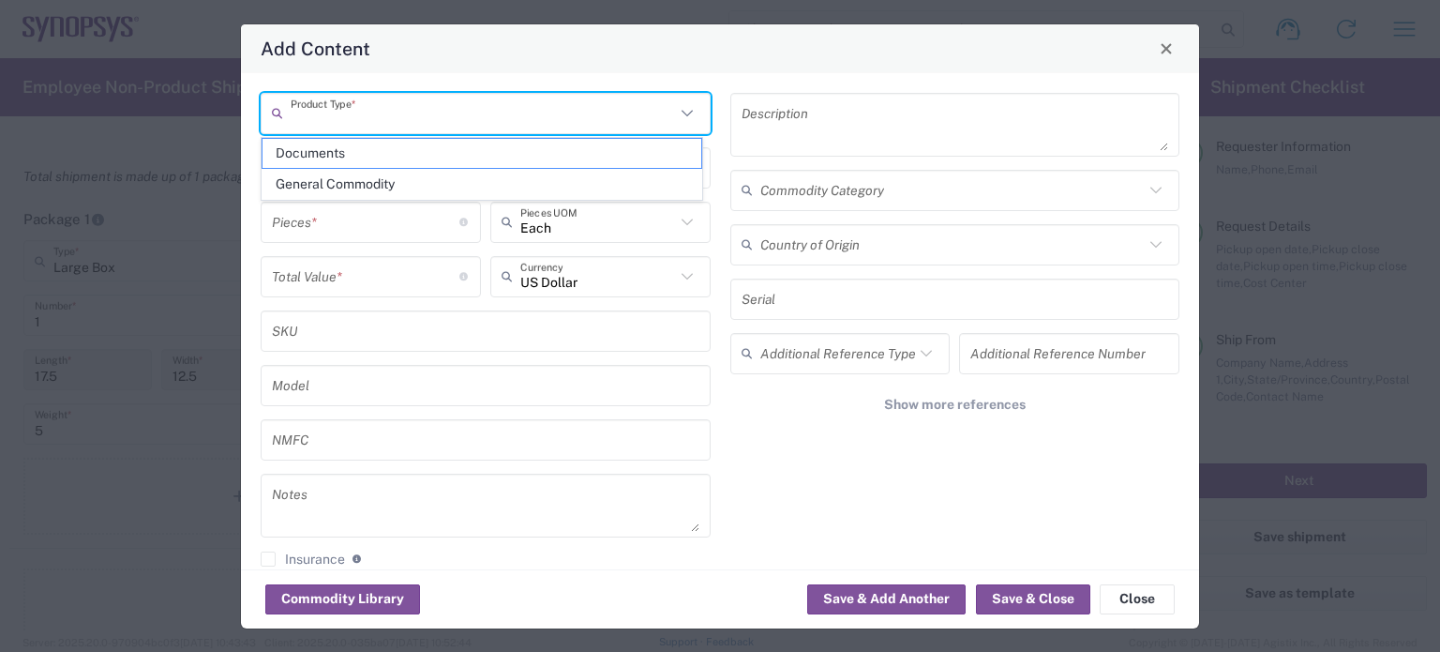
click at [431, 123] on input "text" at bounding box center [483, 113] width 384 height 33
click at [413, 174] on span "General Commodity" at bounding box center [482, 184] width 439 height 29
type input "General Commodity"
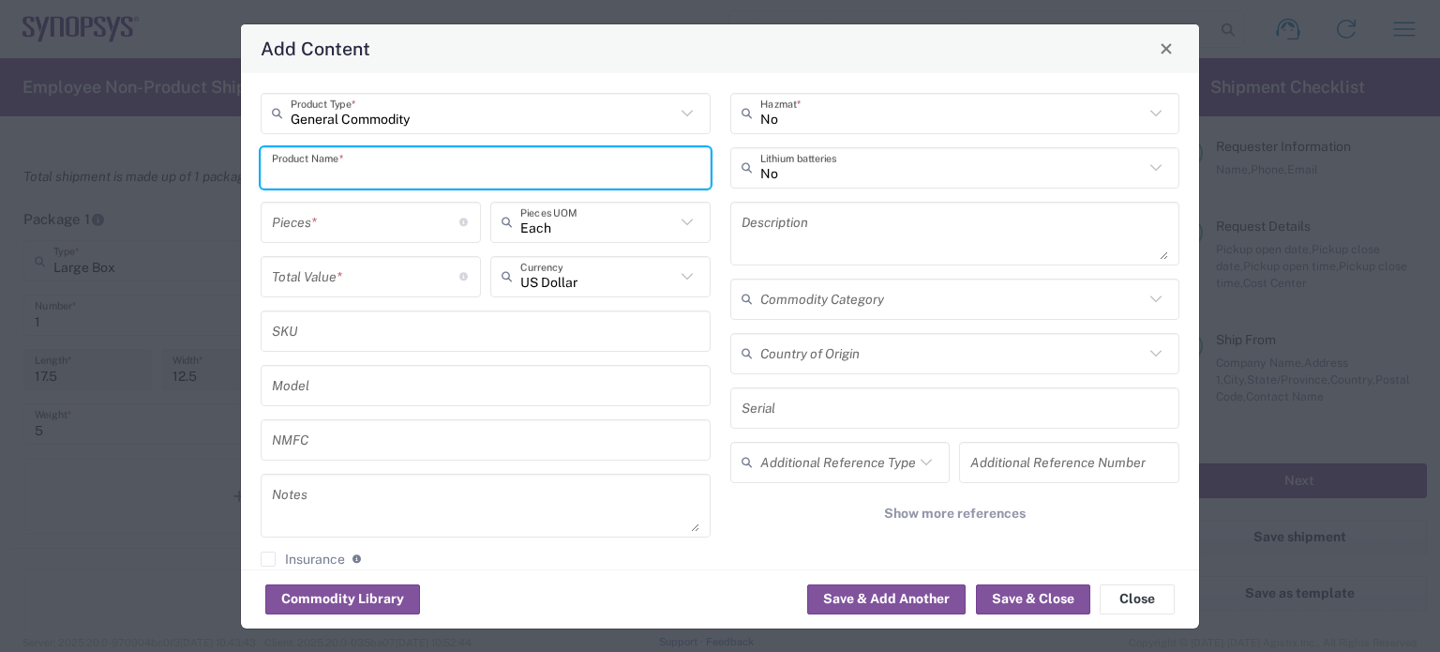
paste input "[EMAIL_ADDRESS][DOMAIN_NAME]"
click at [450, 176] on input "[EMAIL_ADDRESS][DOMAIN_NAME]" at bounding box center [486, 167] width 428 height 33
drag, startPoint x: 529, startPoint y: 172, endPoint x: 90, endPoint y: 161, distance: 438.9
click at [90, 161] on div "Add Content General Commodity Product Type * [EMAIL_ADDRESS][DOMAIN_NAME] Produ…" at bounding box center [720, 326] width 1440 height 652
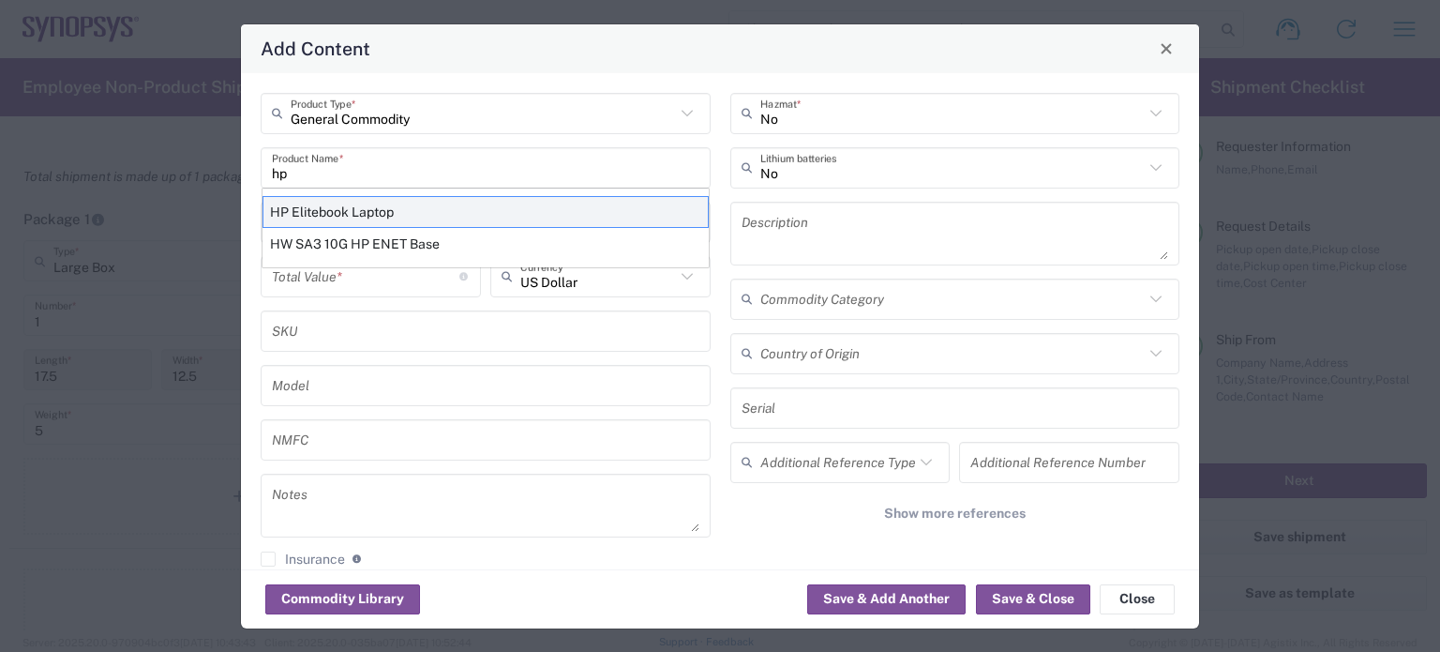
click at [329, 202] on div "HP Elitebook Laptop" at bounding box center [486, 212] width 446 height 32
type input "HP Elitebook Laptop"
type textarea "HP Elitebook Laptop"
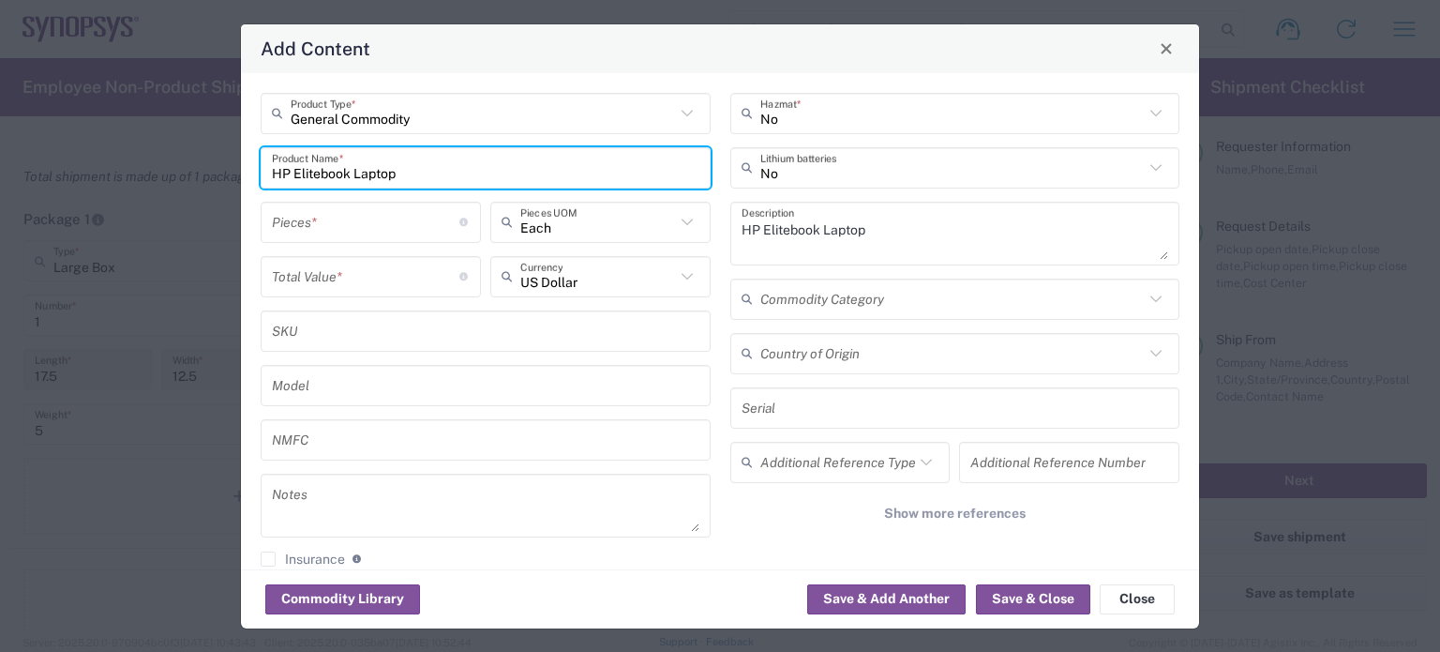
click at [356, 223] on input "number" at bounding box center [366, 221] width 188 height 33
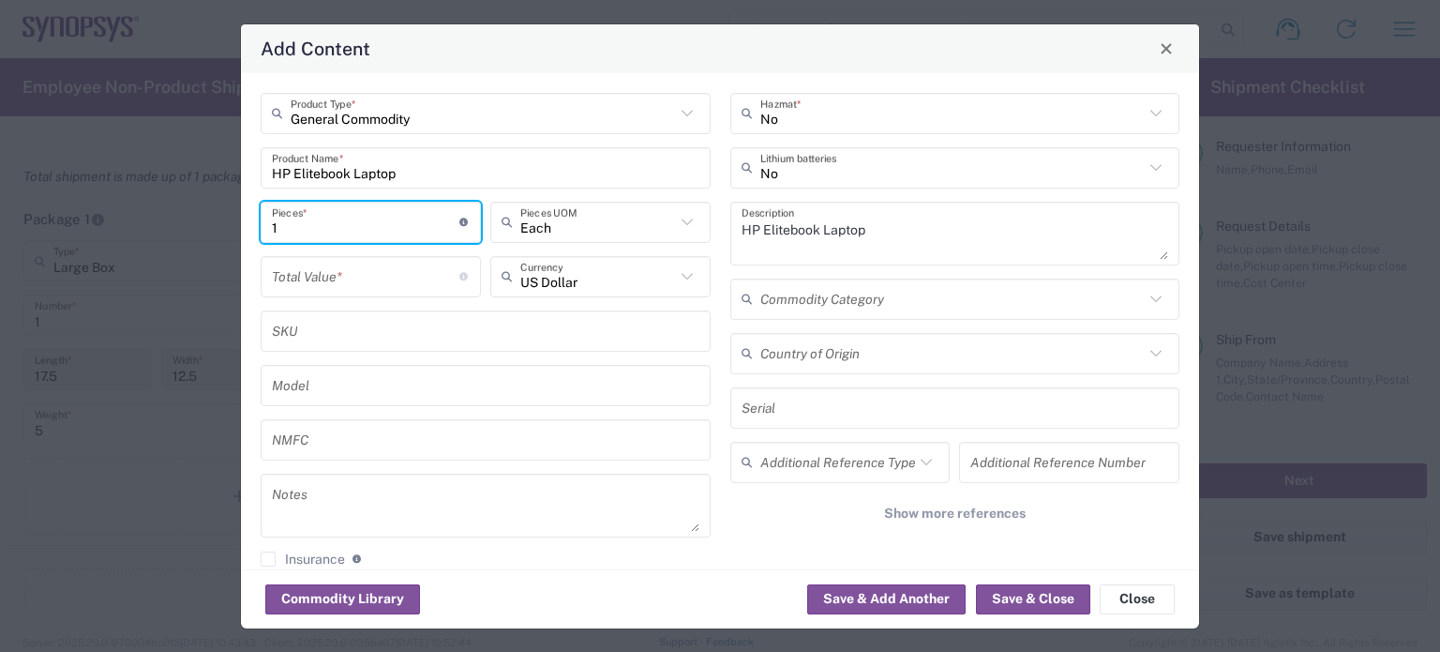
type input "1"
click at [362, 283] on input "number" at bounding box center [366, 276] width 188 height 33
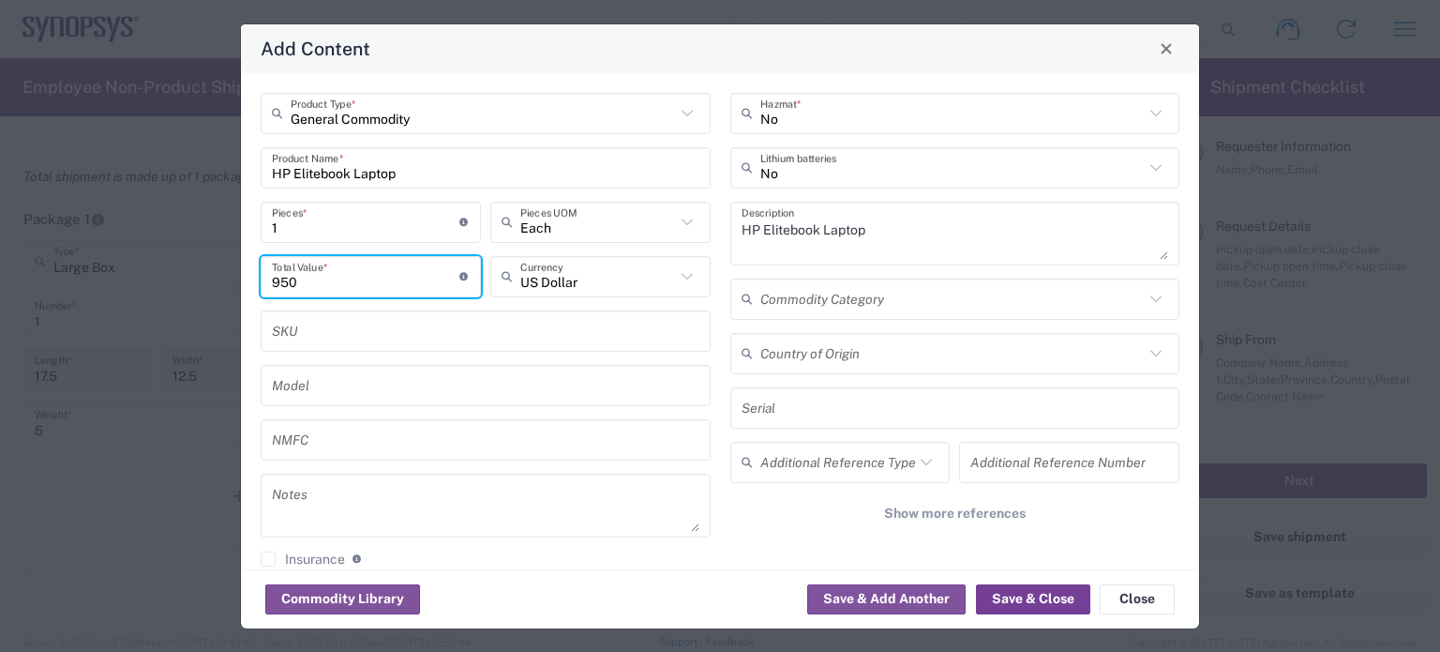
type input "950"
click at [1050, 594] on button "Save & Close" at bounding box center [1033, 599] width 114 height 30
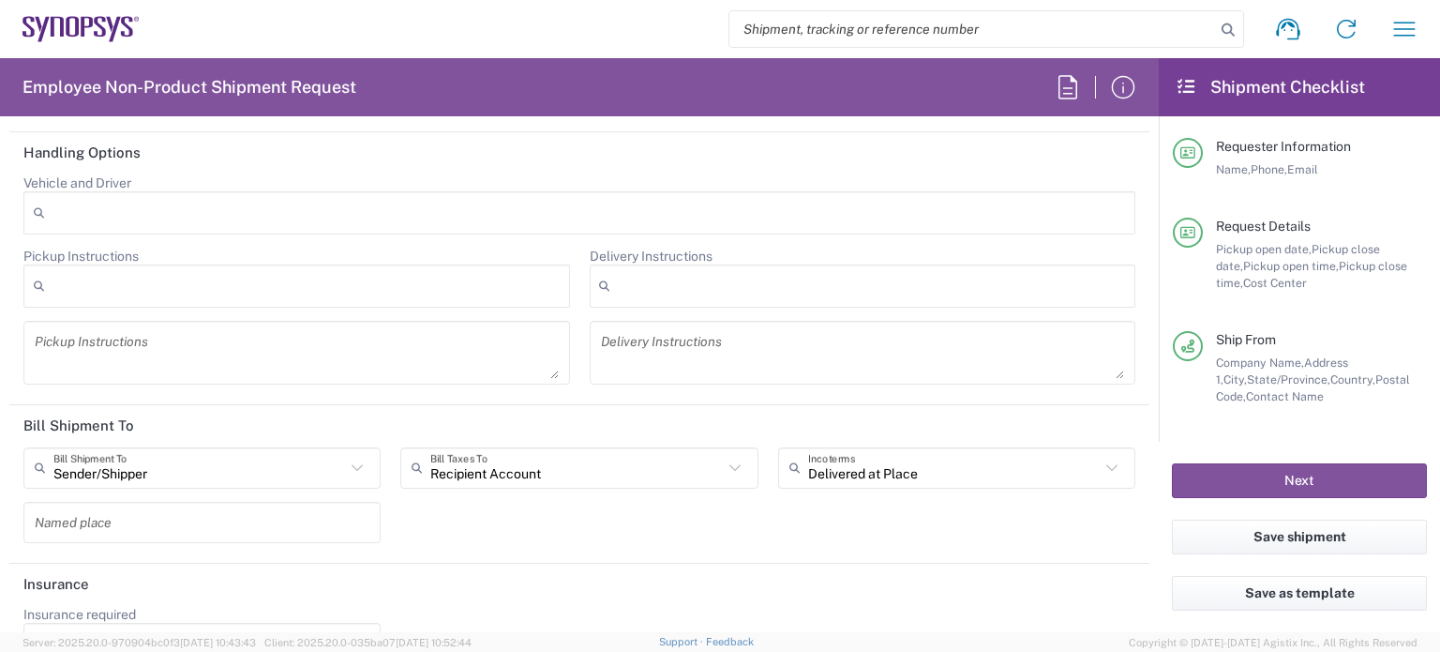
scroll to position [2383, 0]
click at [656, 445] on div "Recipient Account Bill Taxes To" at bounding box center [578, 465] width 357 height 41
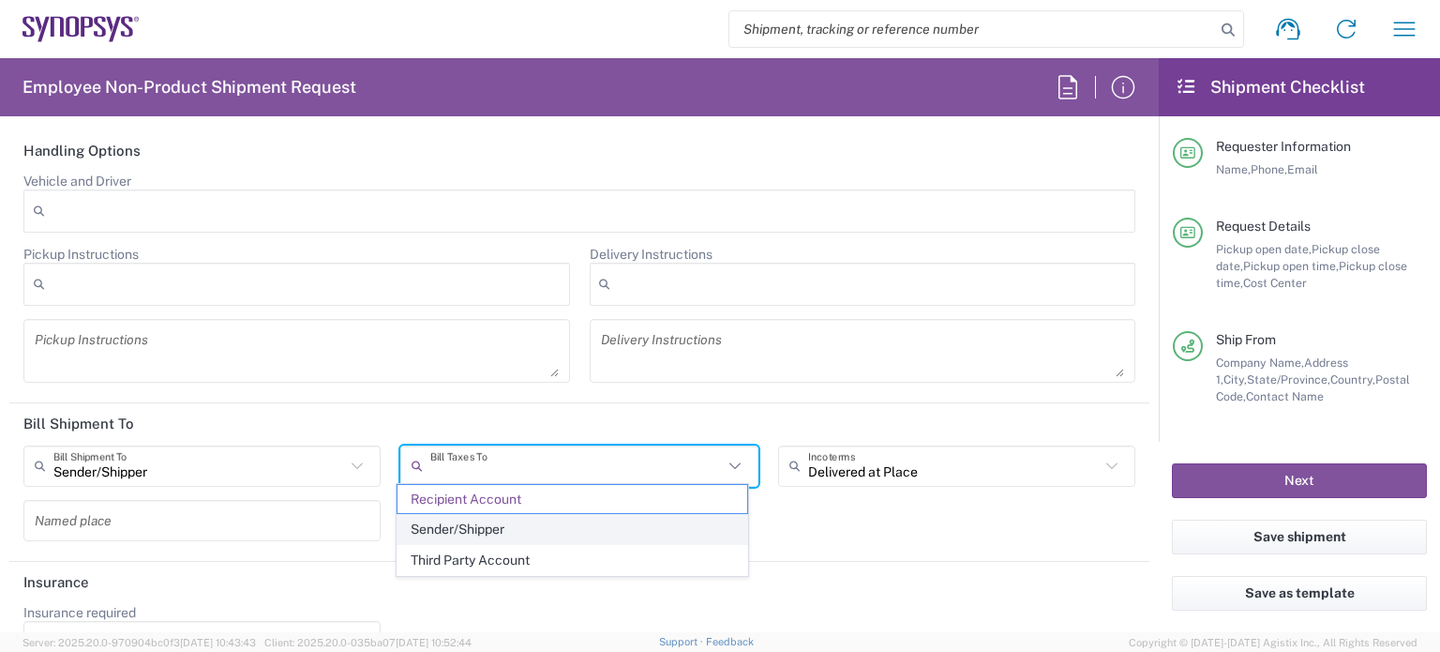
click at [568, 527] on span "Sender/Shipper" at bounding box center [572, 529] width 349 height 29
type input "Sender/Shipper"
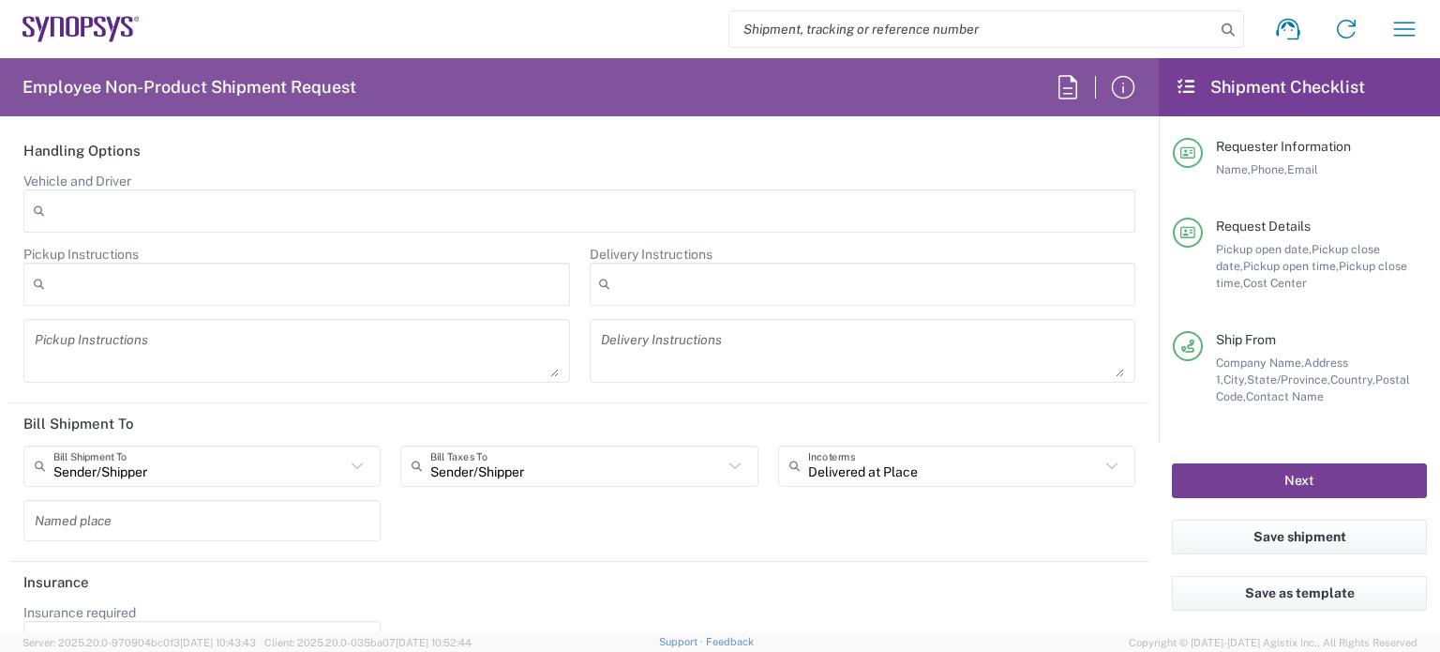
click at [1223, 484] on button "Next" at bounding box center [1299, 480] width 255 height 35
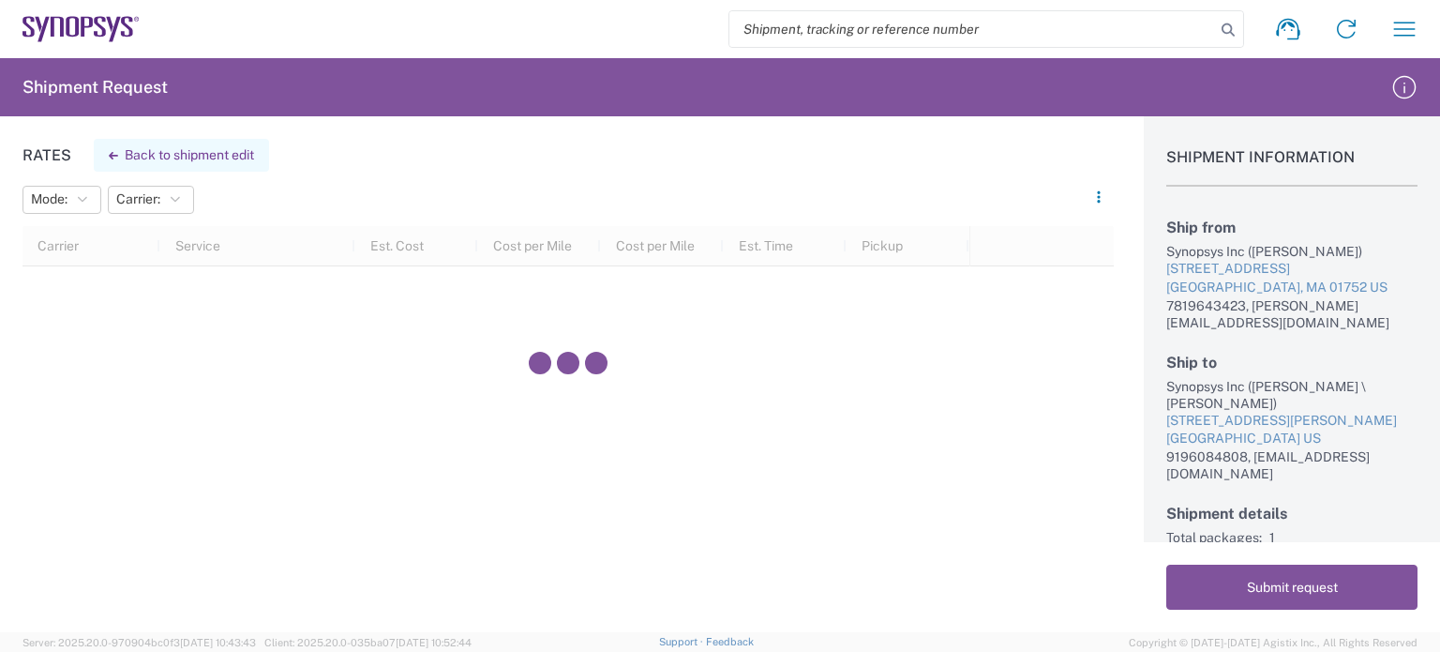
click at [145, 153] on button "Back to shipment edit" at bounding box center [181, 155] width 175 height 33
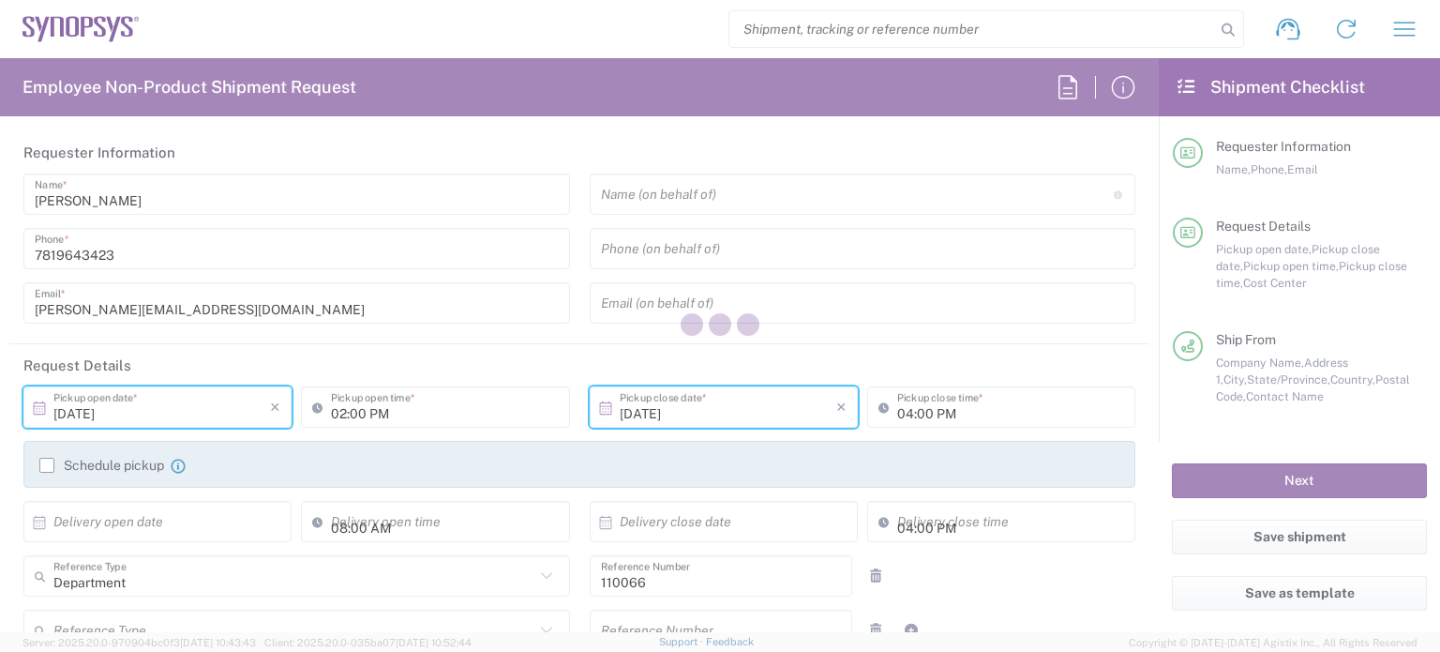
type input "Large Box"
type input "US01, CIO, IT, ESS2 110066"
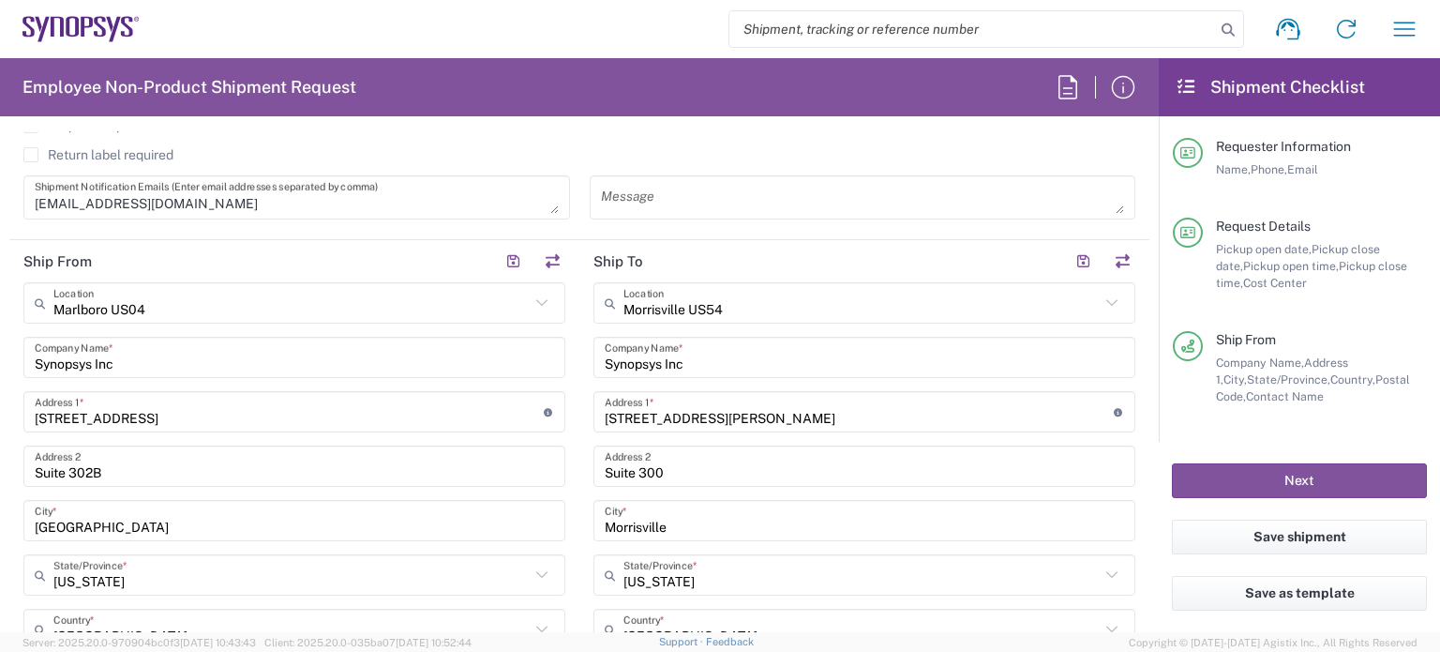
scroll to position [727, 0]
click at [543, 257] on button "button" at bounding box center [552, 261] width 26 height 26
type input "Morrisville US54"
type input "[STREET_ADDRESS][PERSON_NAME]"
type input "Suite 300"
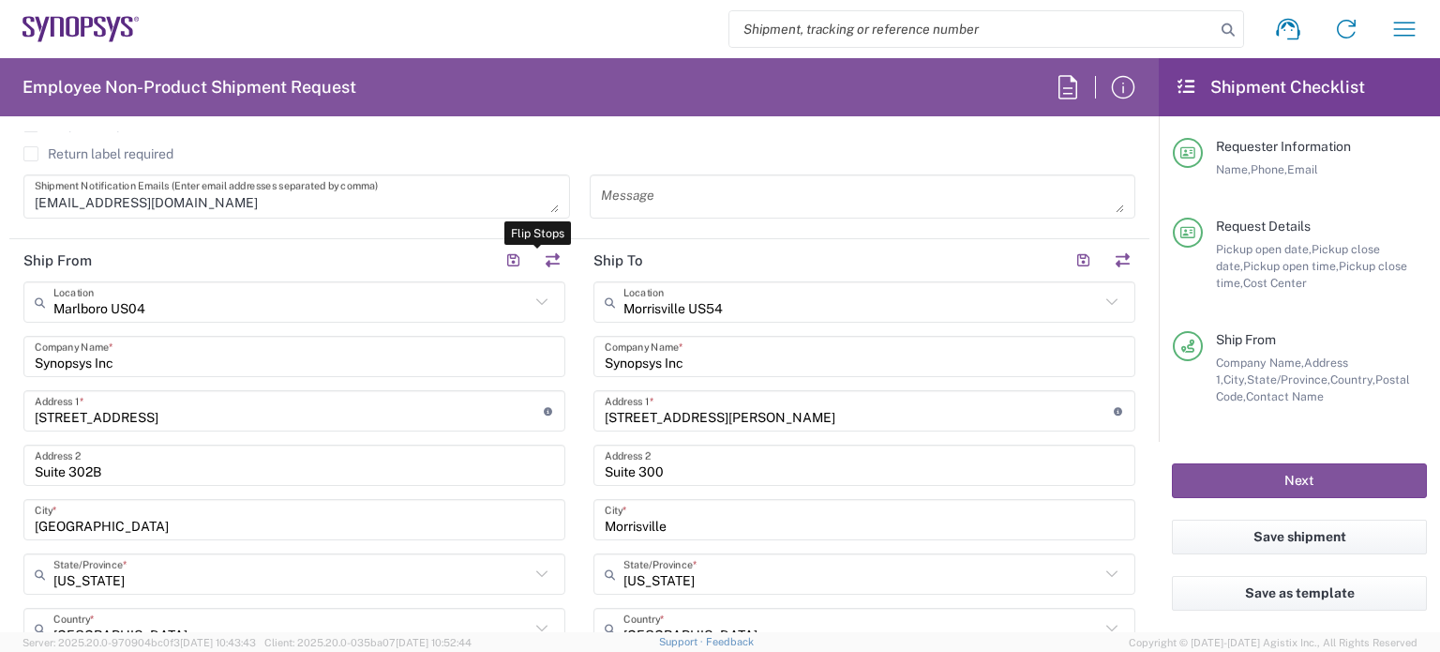
type input "Morrisville"
type input "[US_STATE]"
type input "27560"
type input "[PERSON_NAME] \ [PERSON_NAME]"
type input "9196084808"
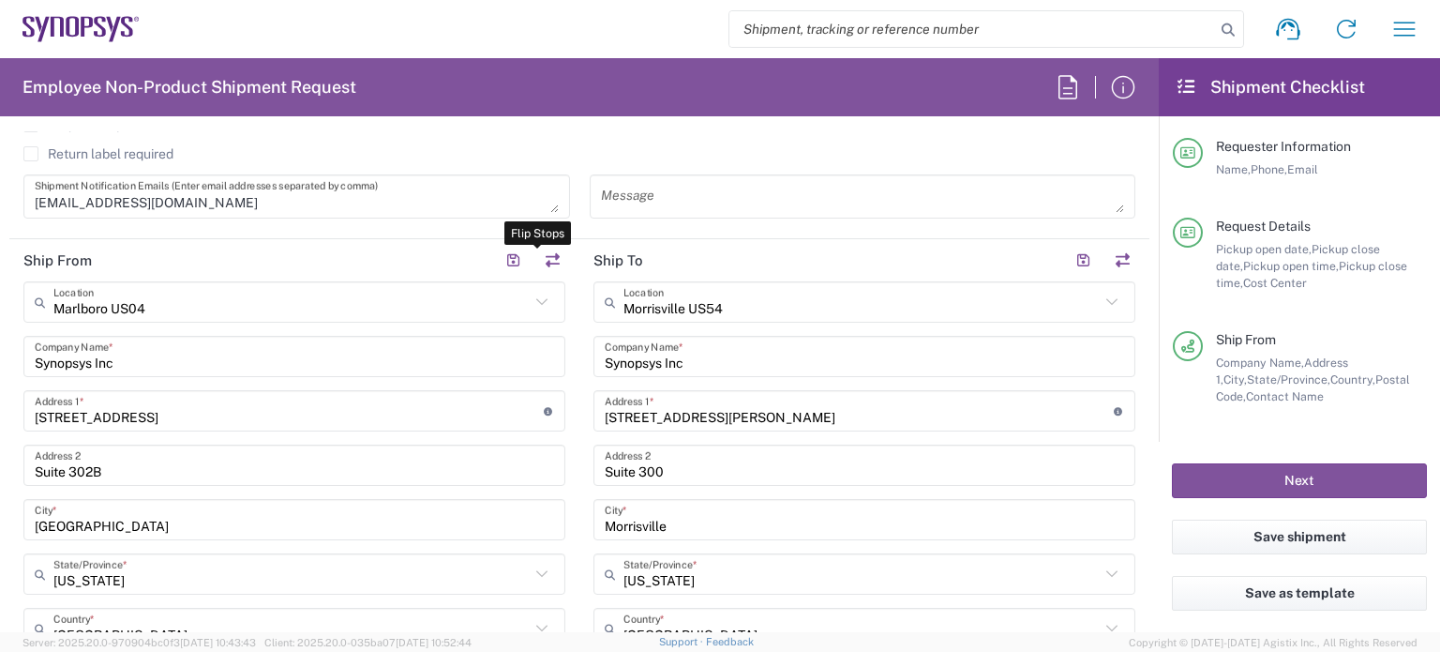
type input "[EMAIL_ADDRESS][DOMAIN_NAME]"
type input "Marlboro US04"
type input "[STREET_ADDRESS]"
type input "Suite 302B"
type input "[GEOGRAPHIC_DATA]"
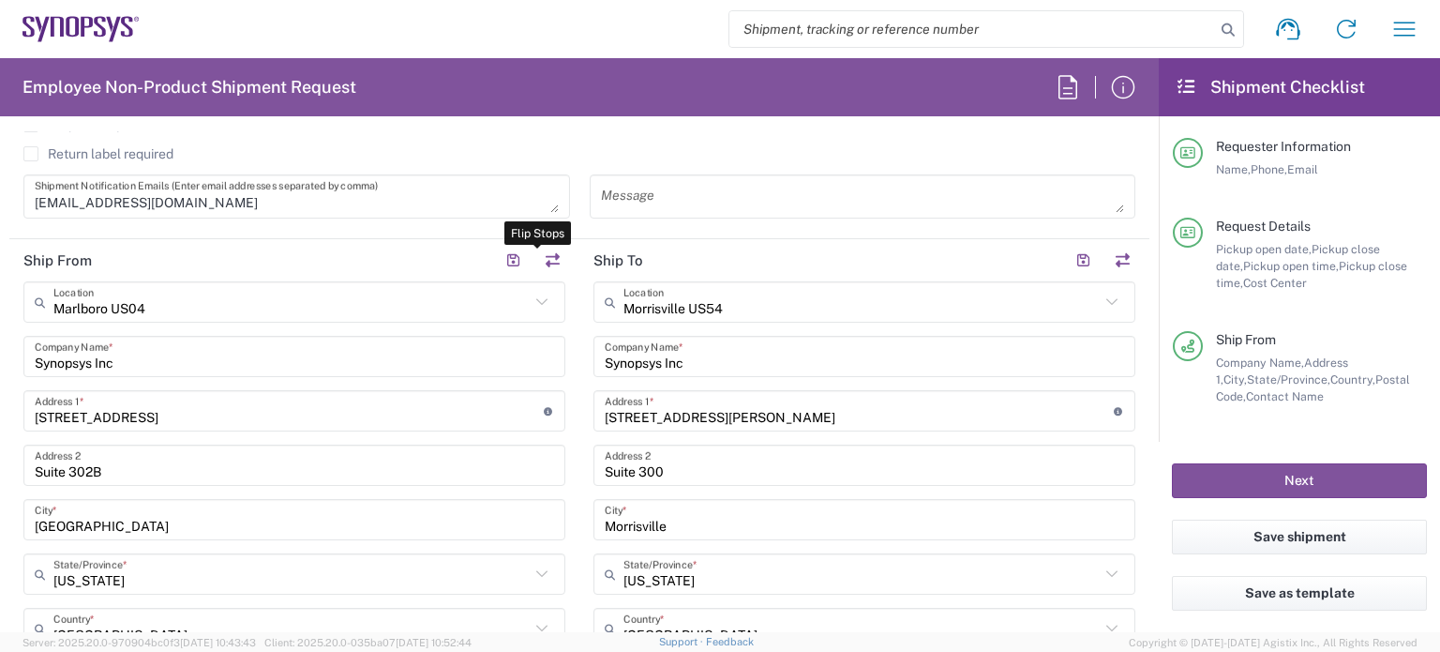
type input "[US_STATE]"
type input "01752"
type input "[PERSON_NAME]"
type input "7819643423"
type input "[PERSON_NAME][EMAIL_ADDRESS][DOMAIN_NAME]"
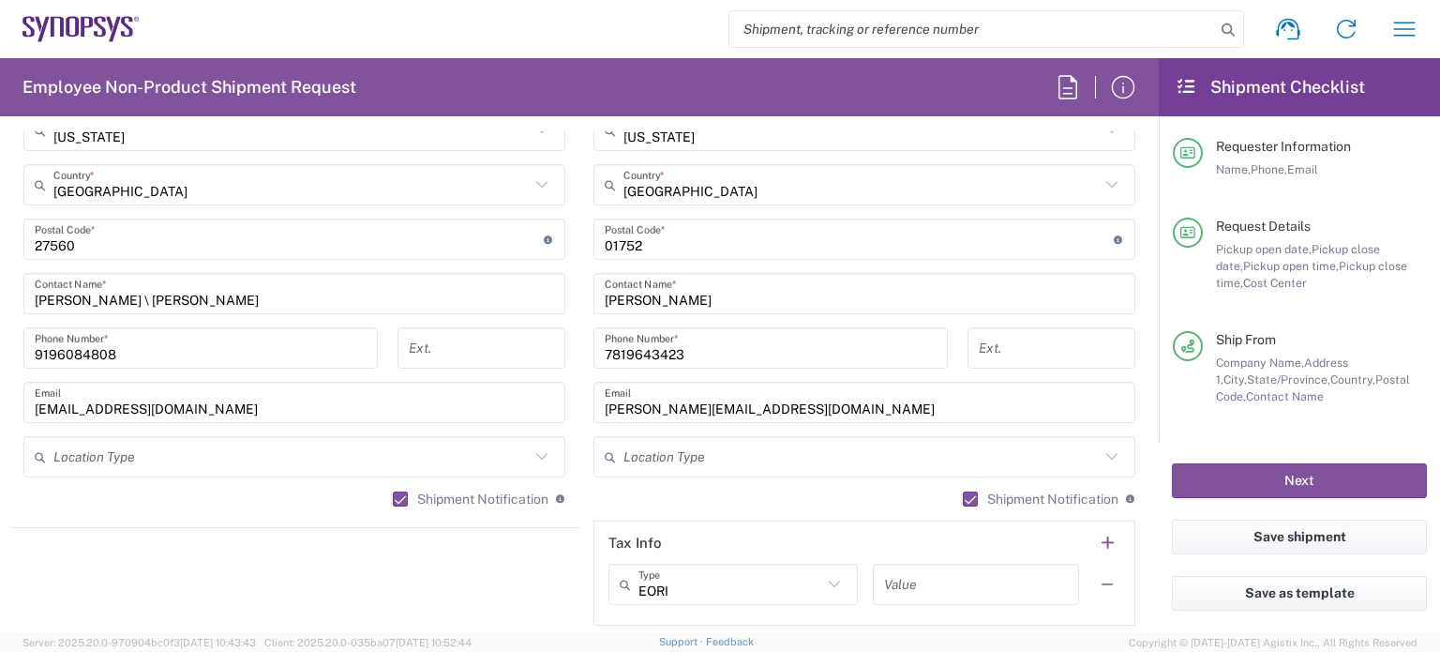
scroll to position [1174, 0]
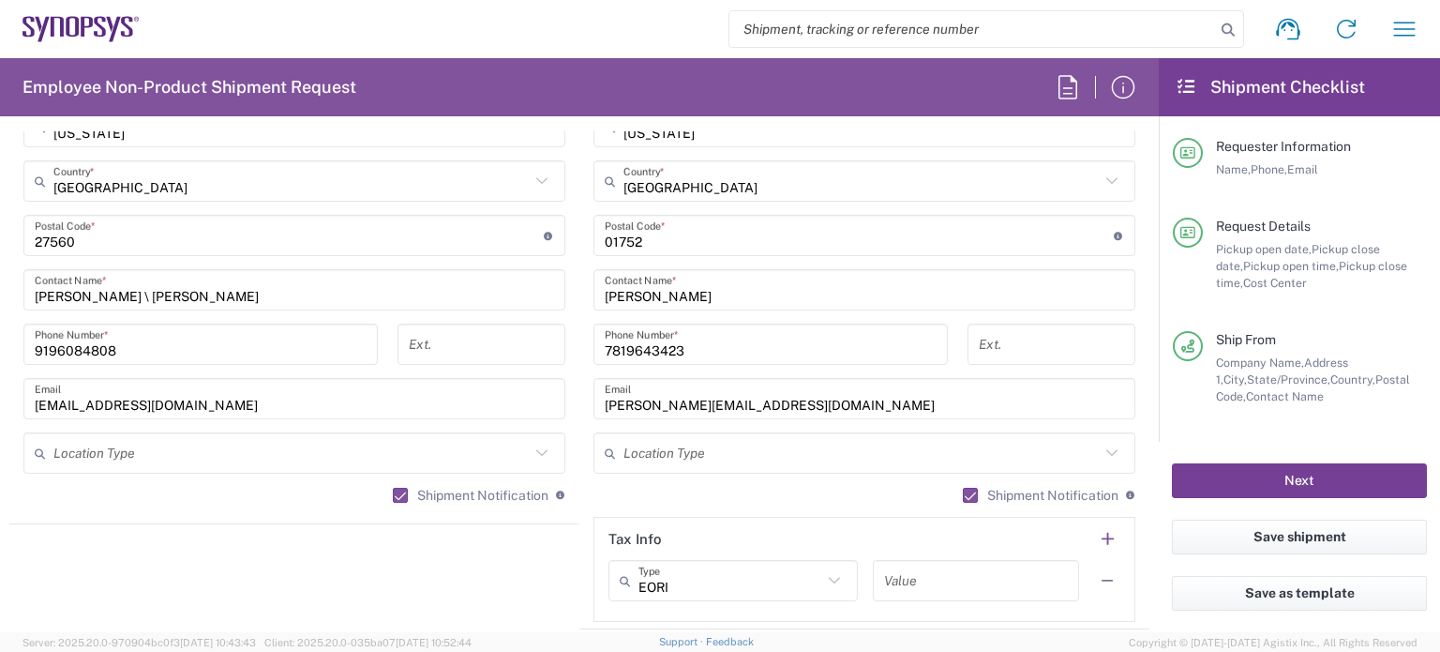
click at [1315, 472] on button "Next" at bounding box center [1299, 480] width 255 height 35
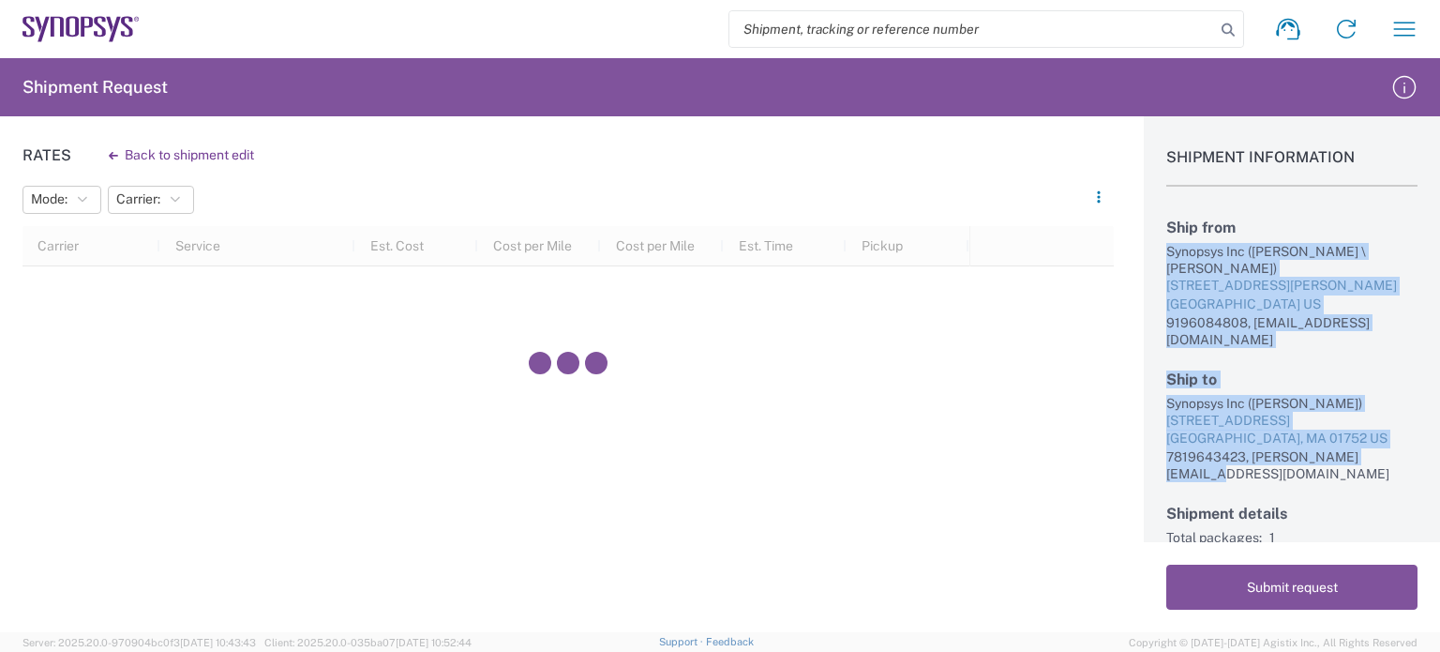
drag, startPoint x: 1164, startPoint y: 250, endPoint x: 1333, endPoint y: 483, distance: 287.9
click at [1333, 483] on div "Shipment Information Ship from Synopsys Inc ([PERSON_NAME] \ [PERSON_NAME] Kokk…" at bounding box center [1292, 329] width 296 height 426
copy div "Synopsys Inc ([PERSON_NAME] \ [PERSON_NAME]) [STREET_ADDRESS][PERSON_NAME] 9196…"
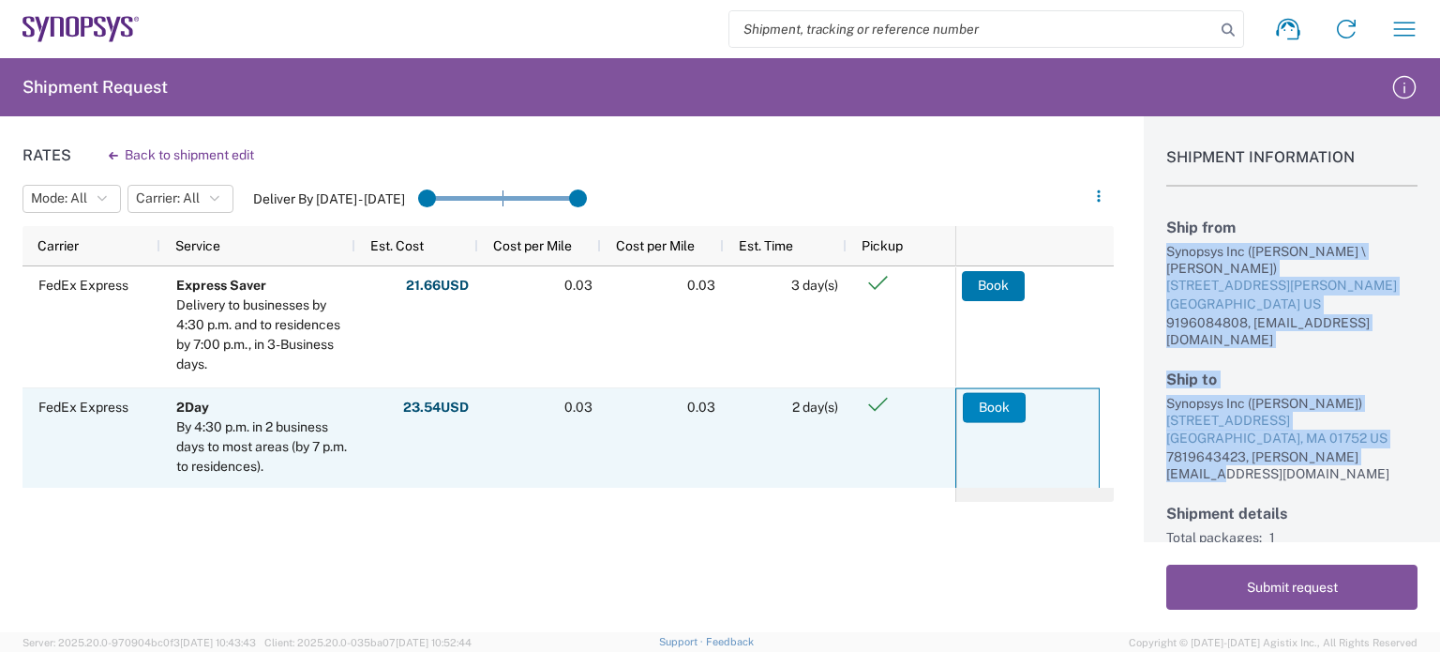
click at [1005, 409] on button "Book" at bounding box center [994, 407] width 63 height 30
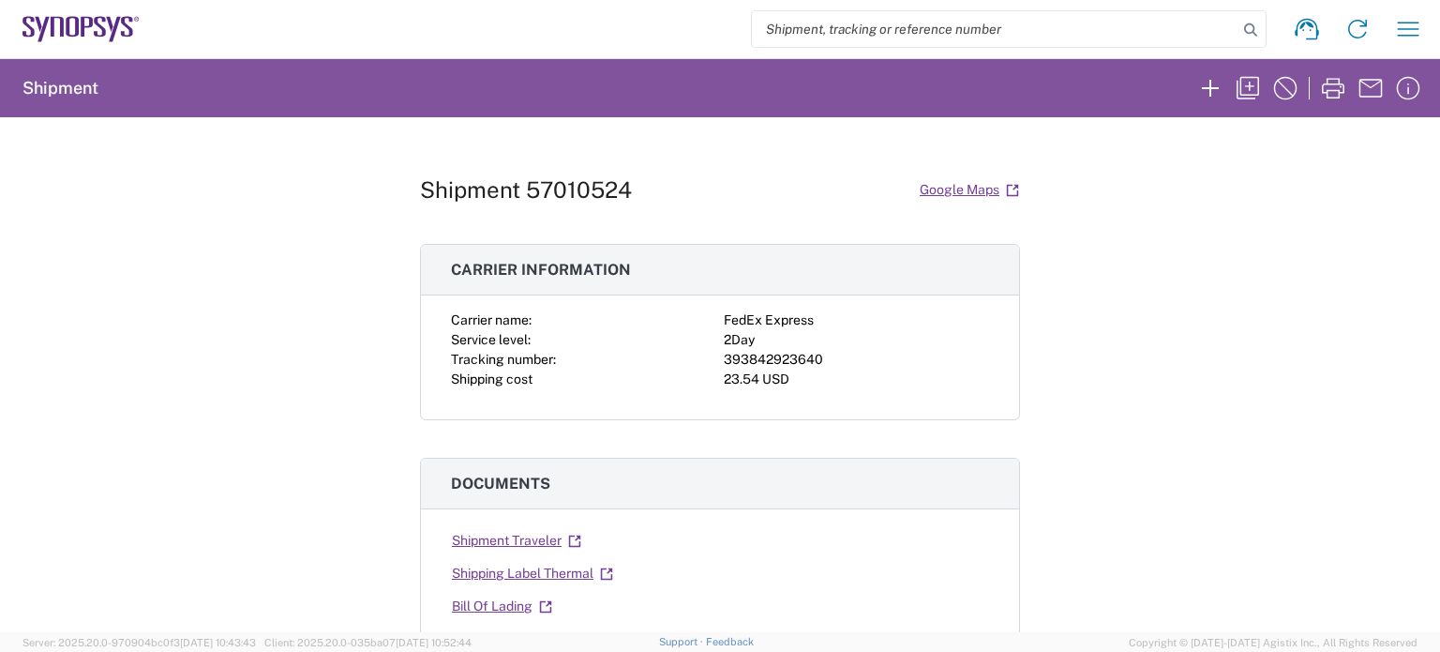
click at [763, 355] on div "393842923640" at bounding box center [856, 360] width 265 height 20
copy div "393842923640"
